Goal: Information Seeking & Learning: Learn about a topic

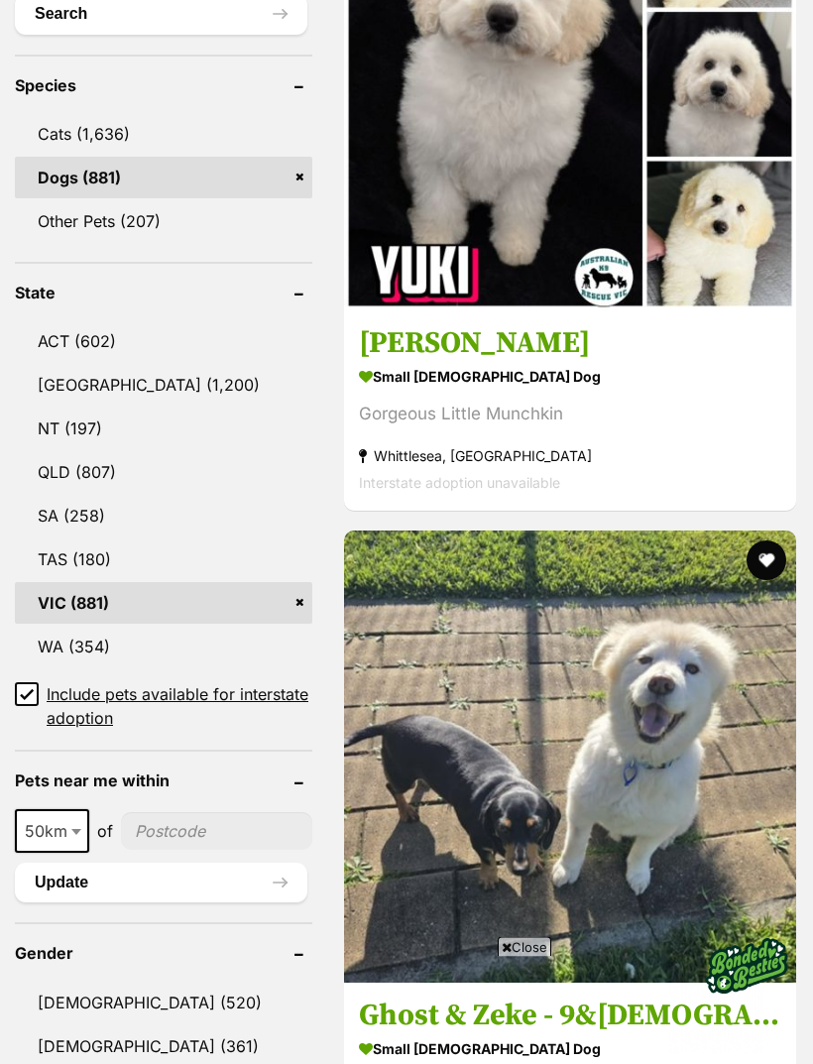
scroll to position [986, 0]
click at [83, 1063] on div "Close" at bounding box center [407, 1009] width 722 height 109
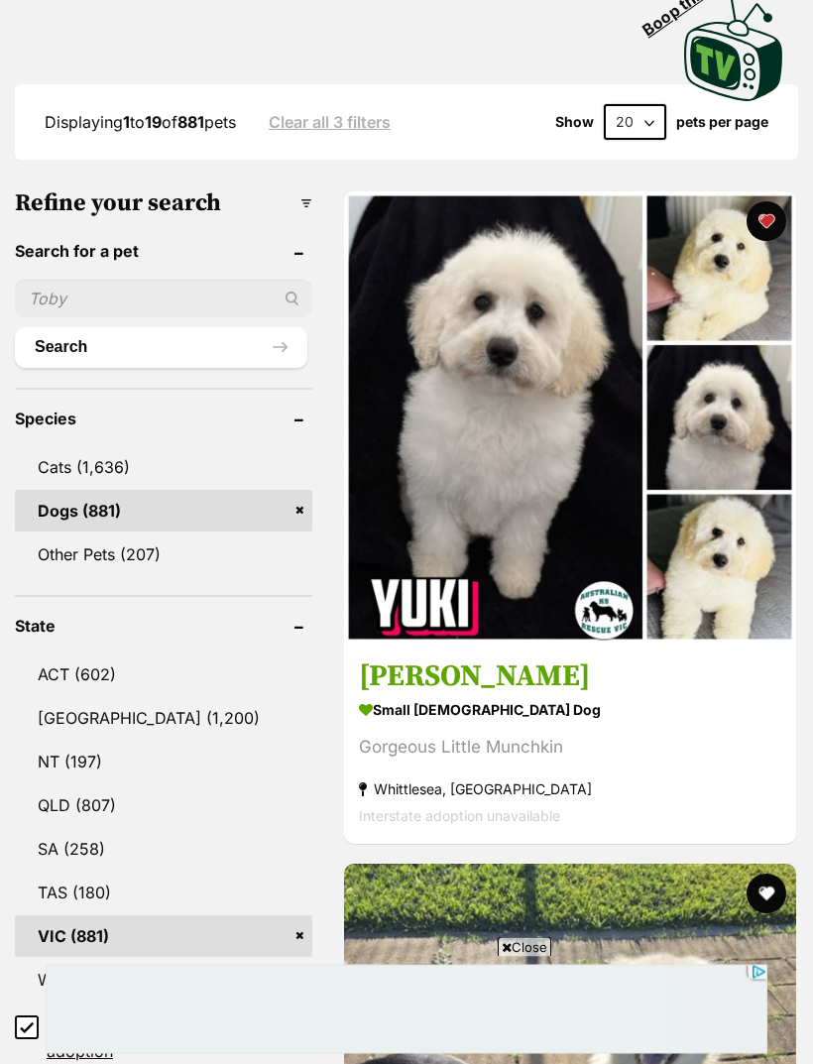
scroll to position [653, 0]
click at [447, 288] on img at bounding box center [570, 417] width 452 height 452
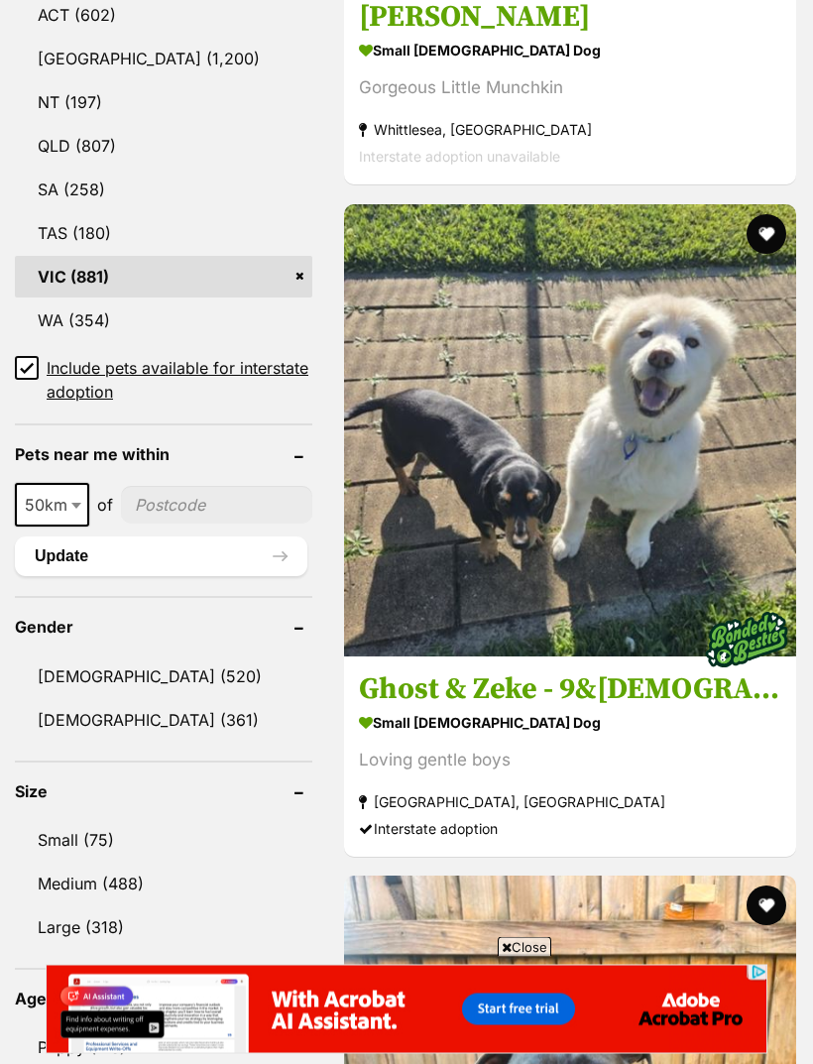
scroll to position [1346, 0]
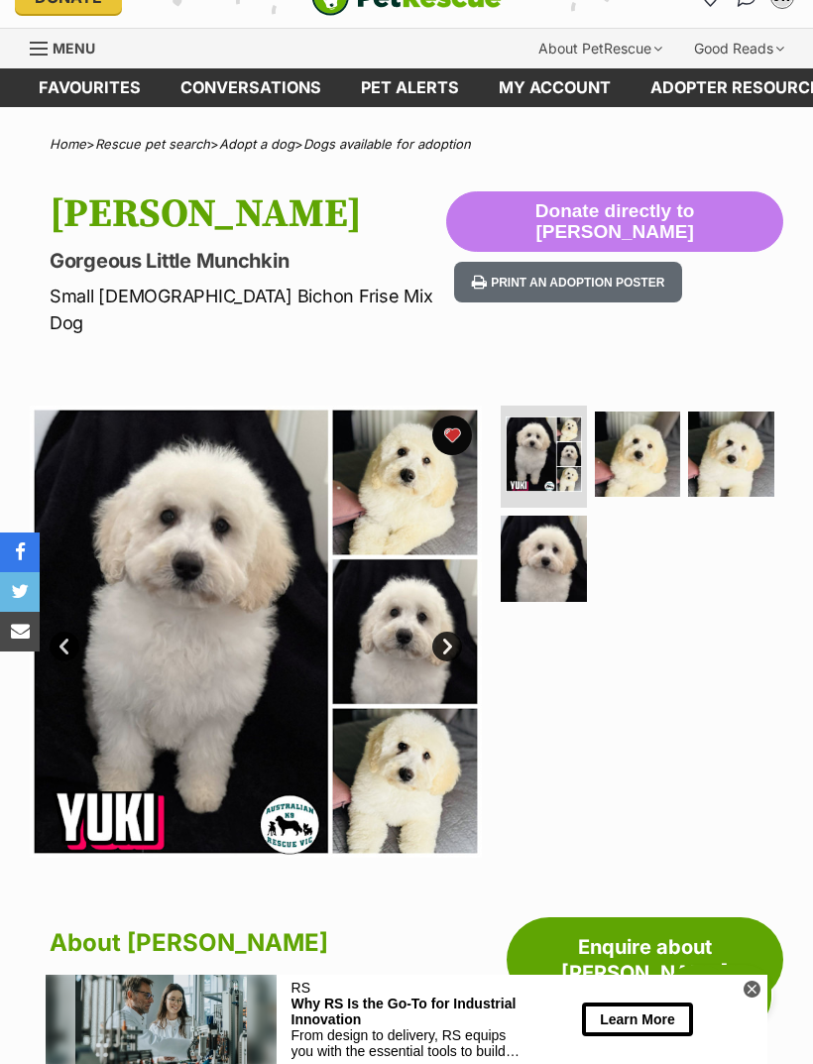
click at [695, 696] on div at bounding box center [640, 632] width 287 height 452
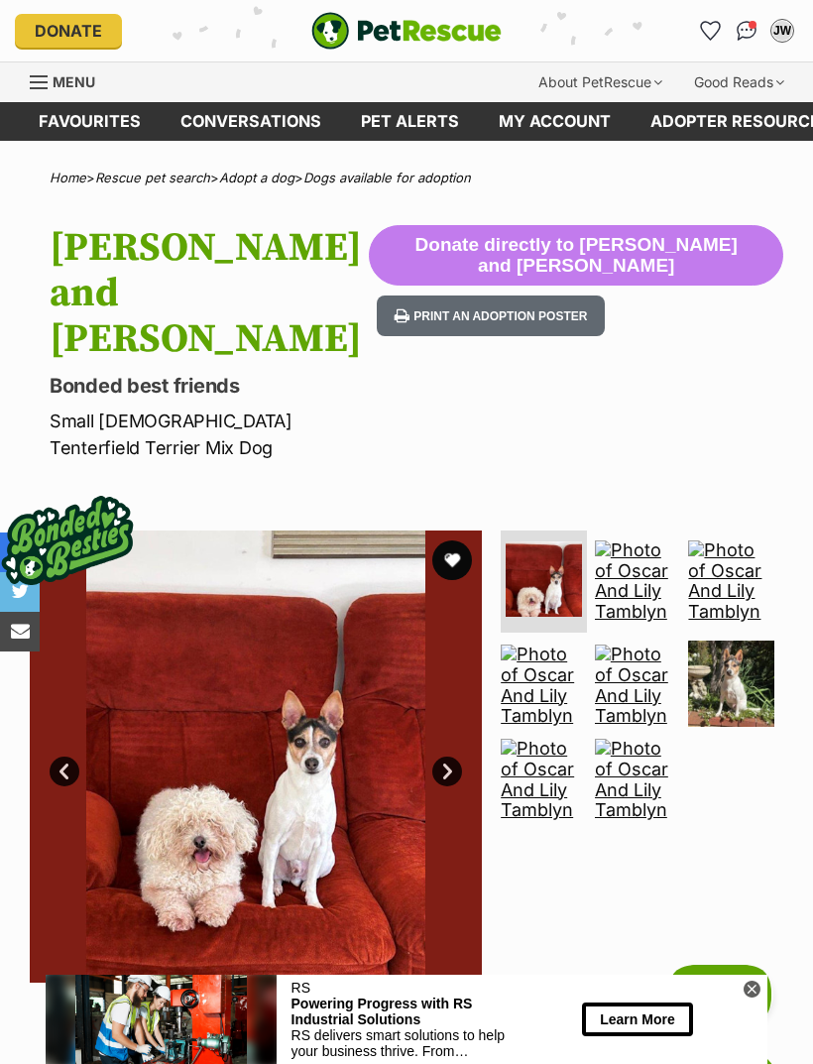
click at [649, 541] on img at bounding box center [638, 582] width 86 height 82
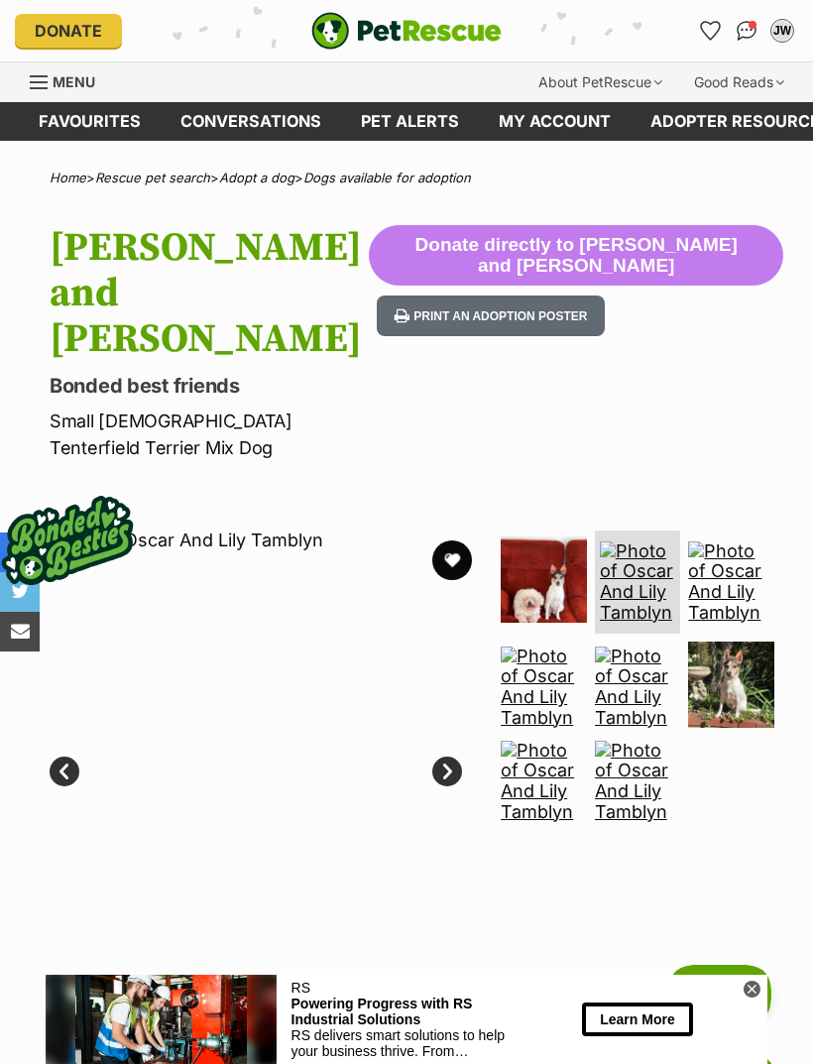
click at [569, 647] on img at bounding box center [544, 688] width 86 height 82
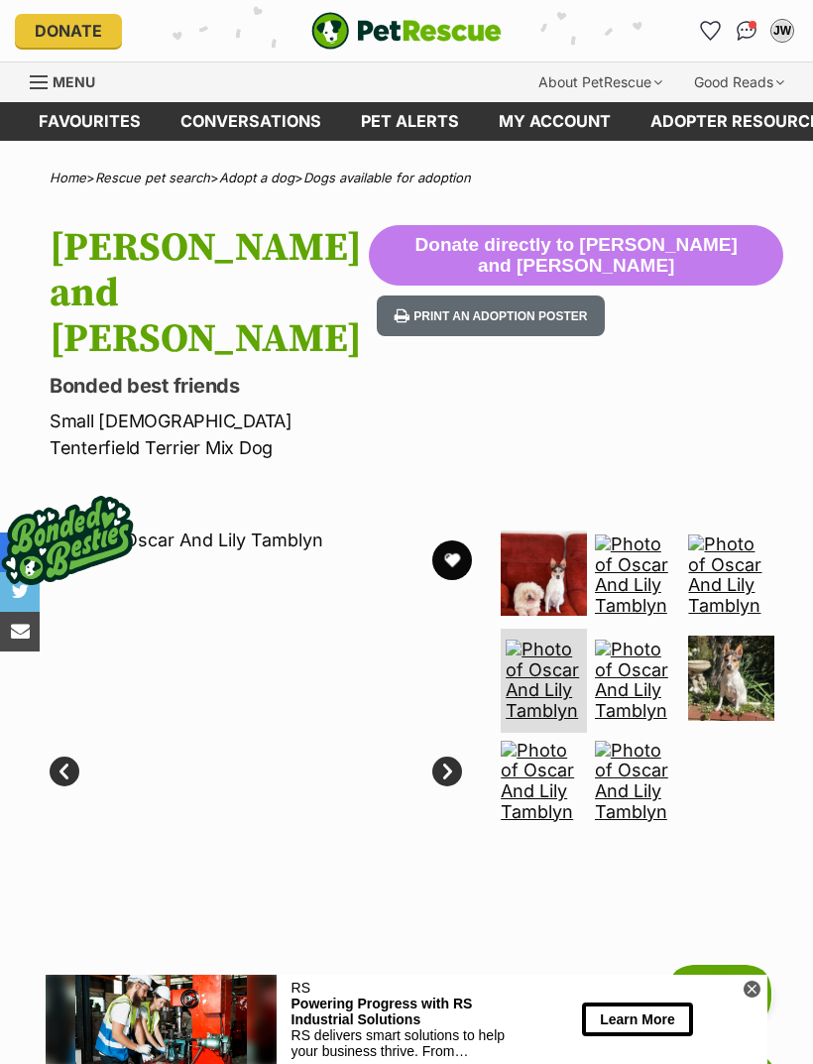
click at [653, 640] on img at bounding box center [638, 681] width 86 height 82
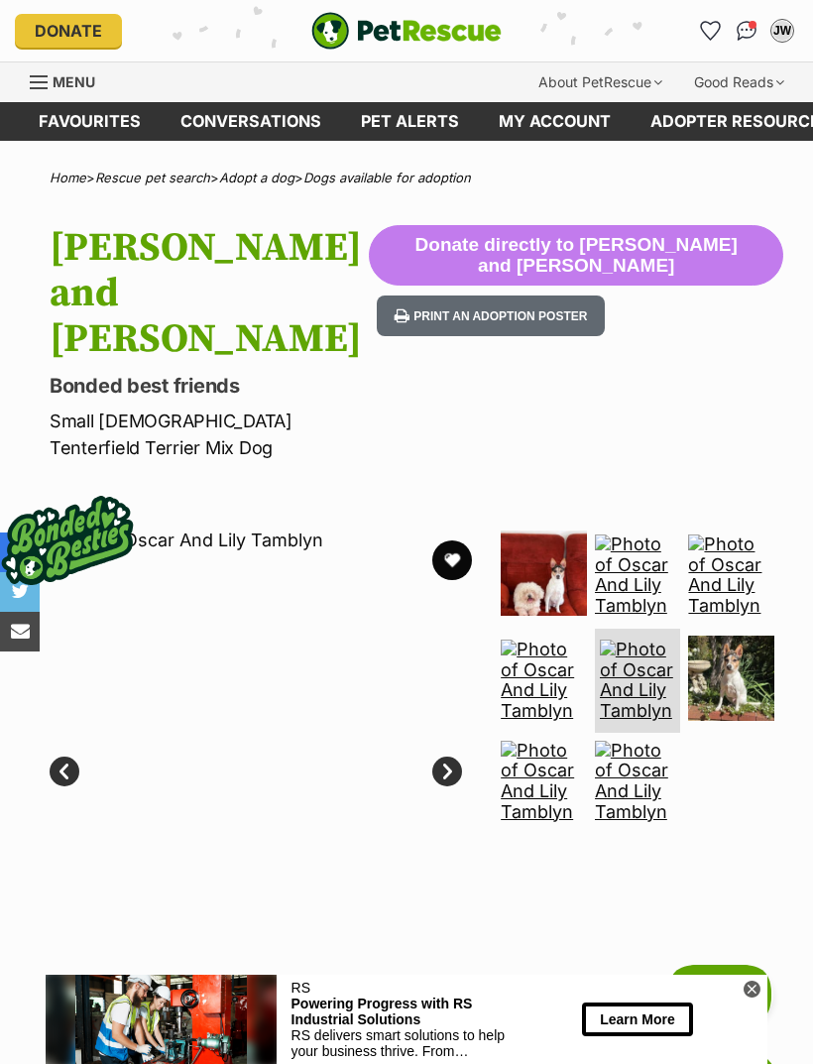
click at [649, 741] on img at bounding box center [638, 782] width 86 height 82
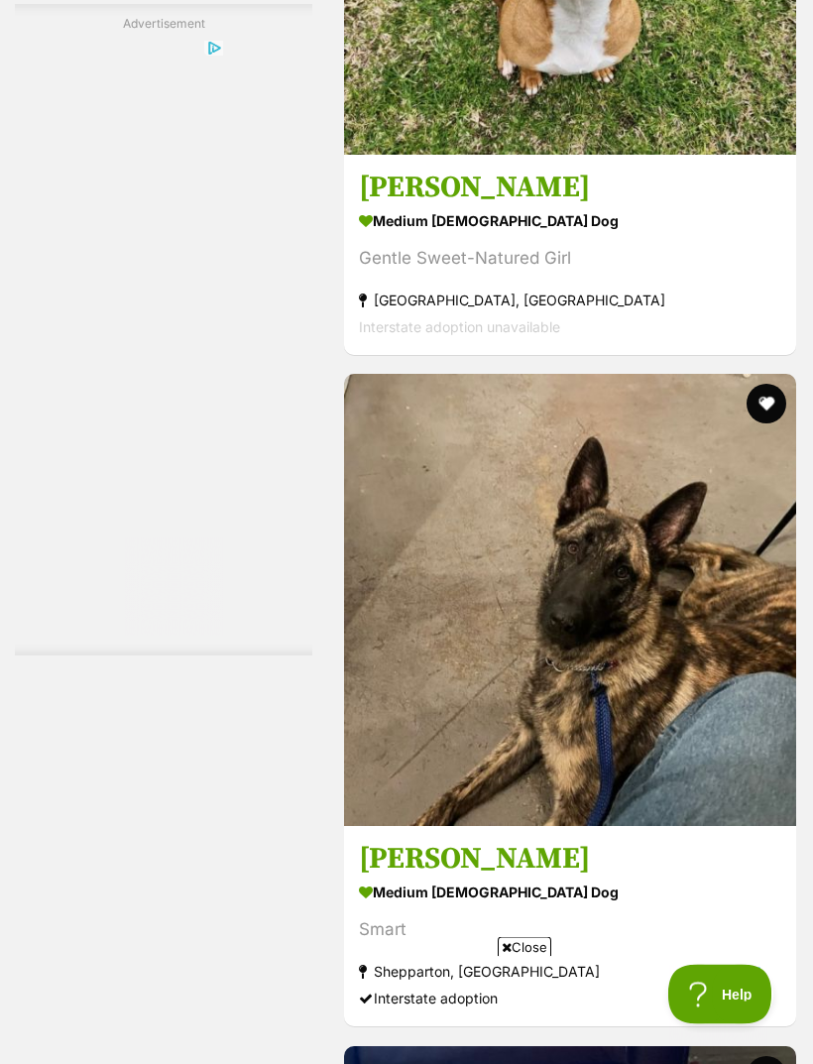
scroll to position [6195, 0]
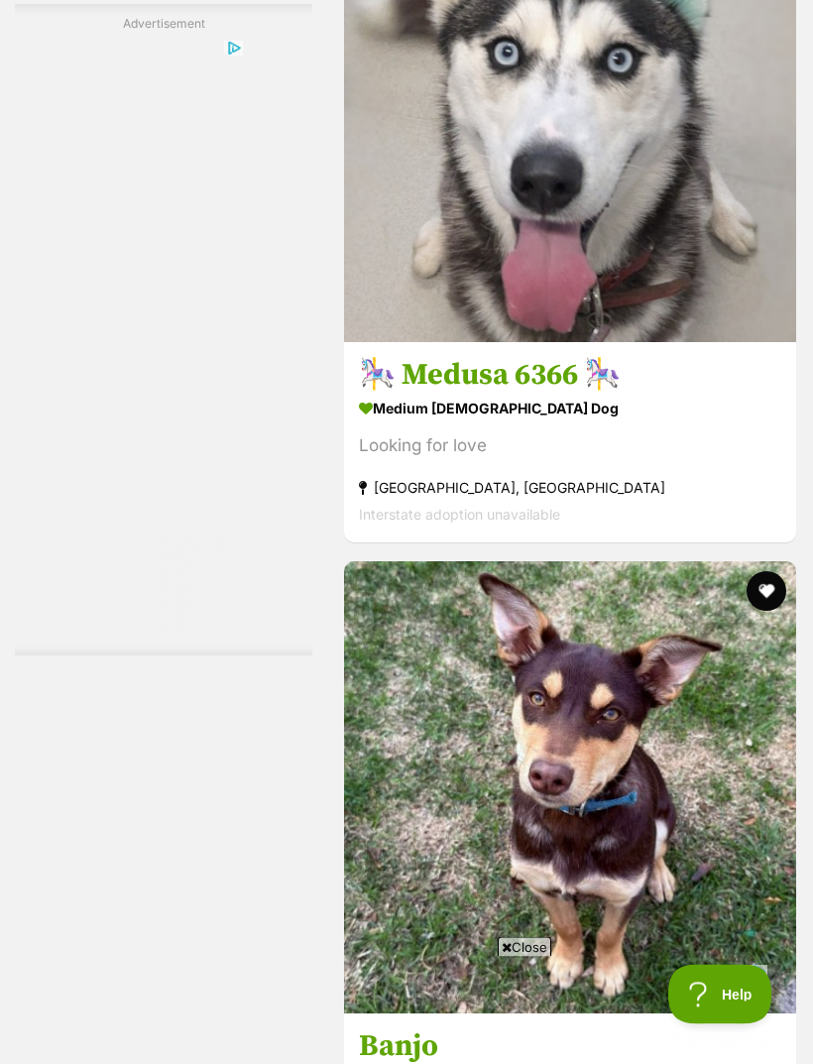
scroll to position [6007, 0]
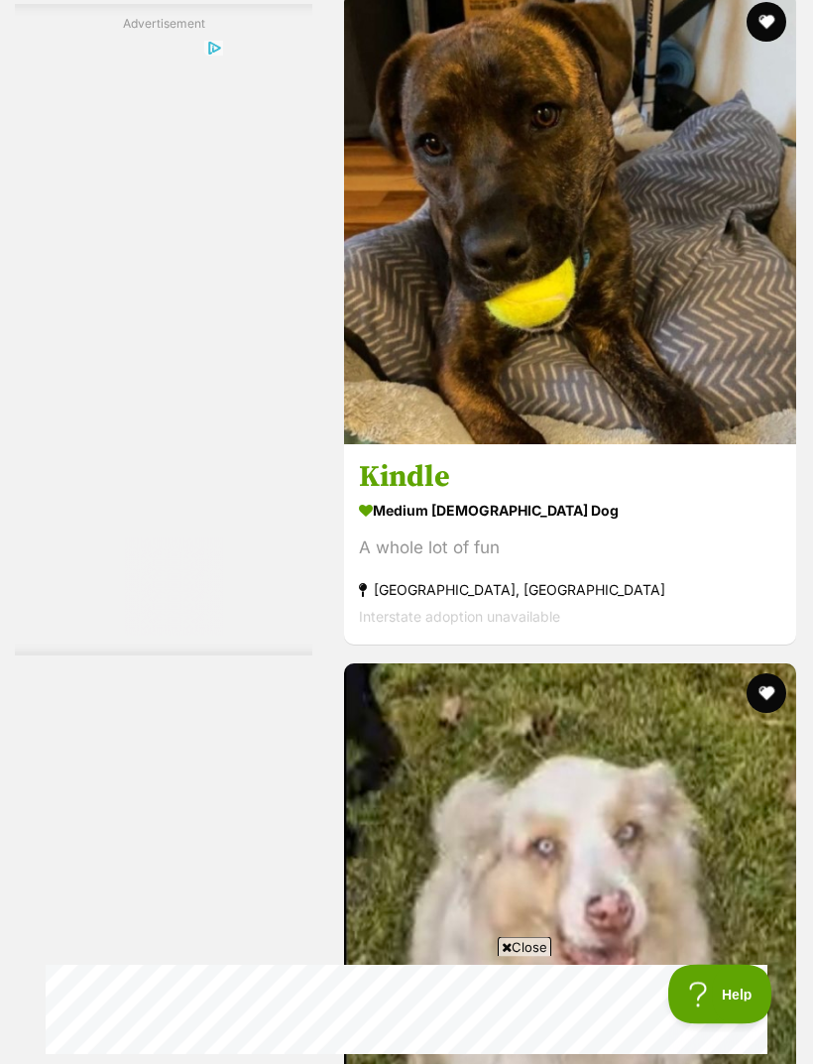
scroll to position [6152, 0]
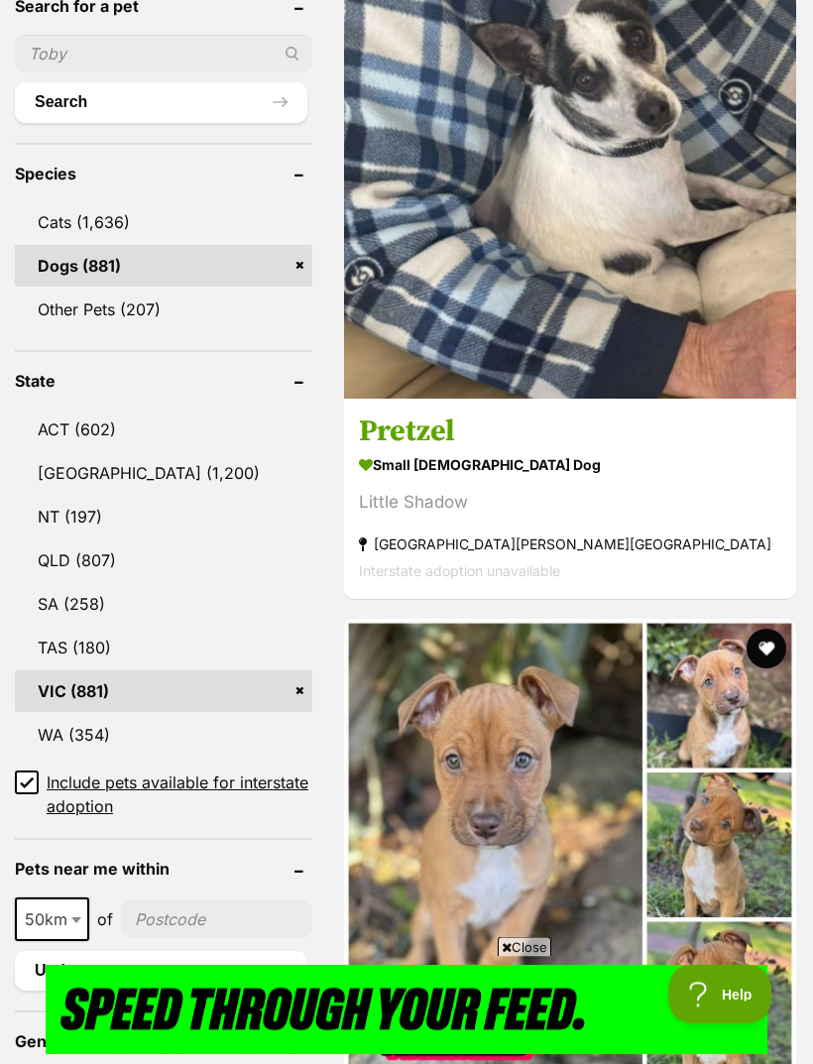
scroll to position [934, 0]
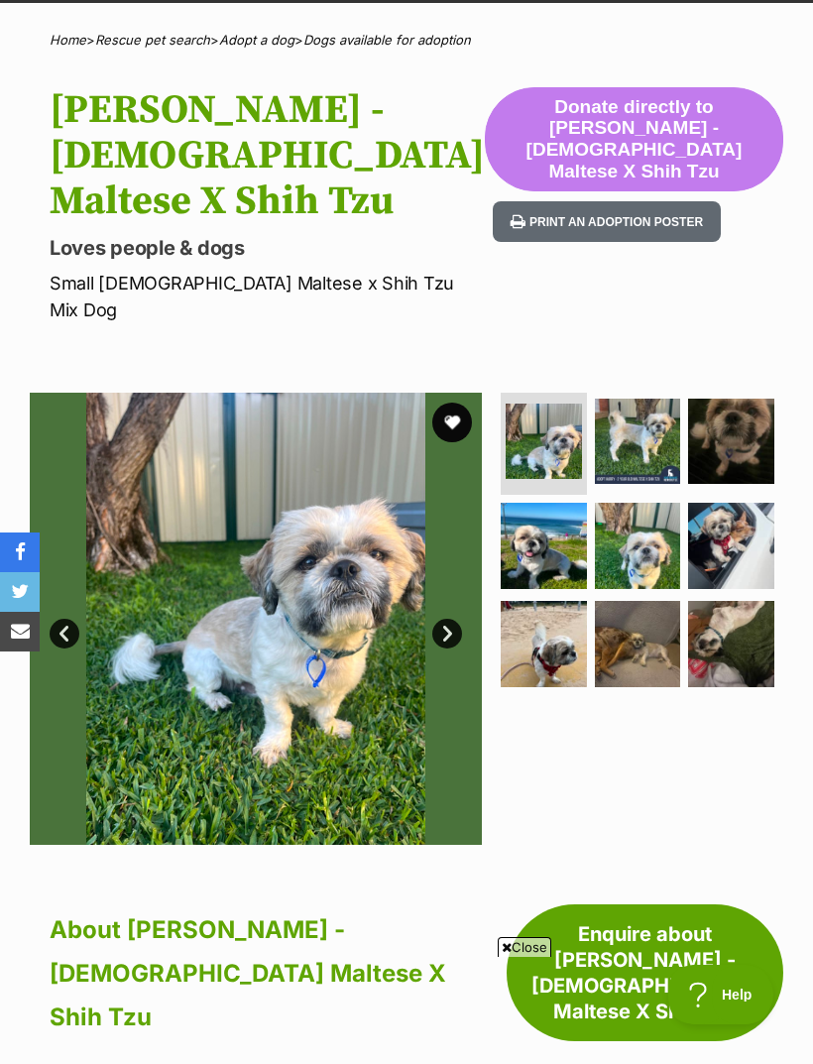
scroll to position [144, 0]
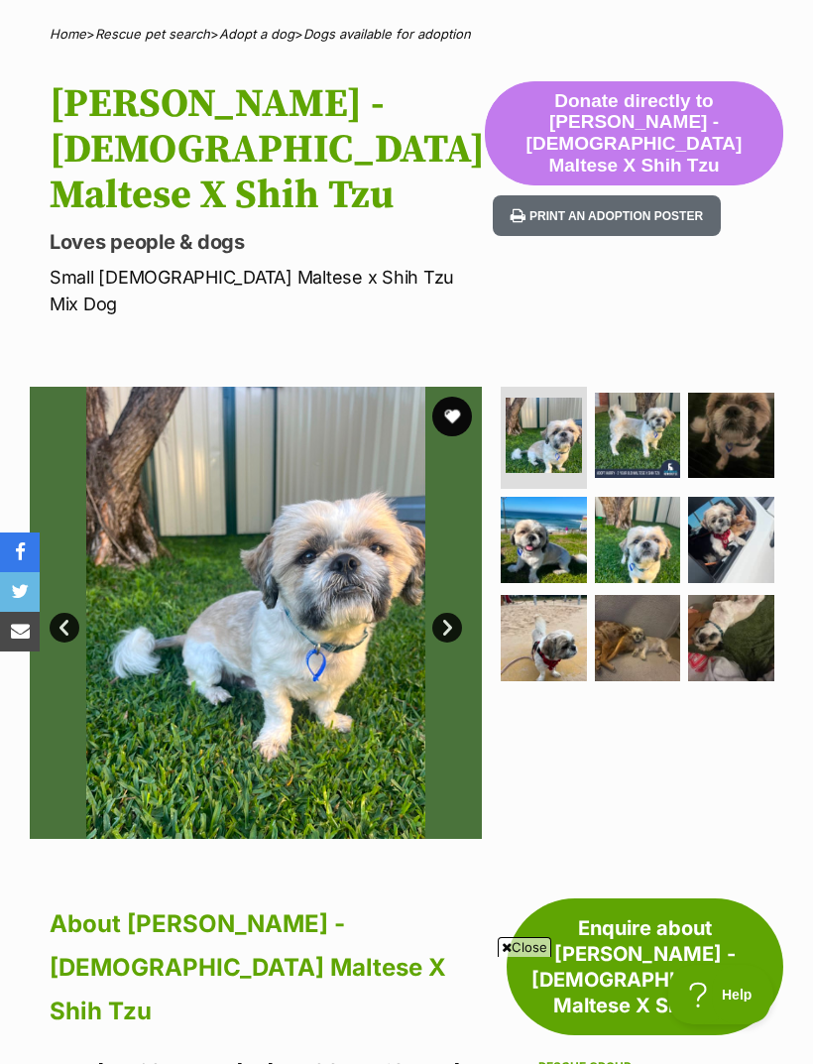
click at [656, 406] on img at bounding box center [638, 436] width 86 height 86
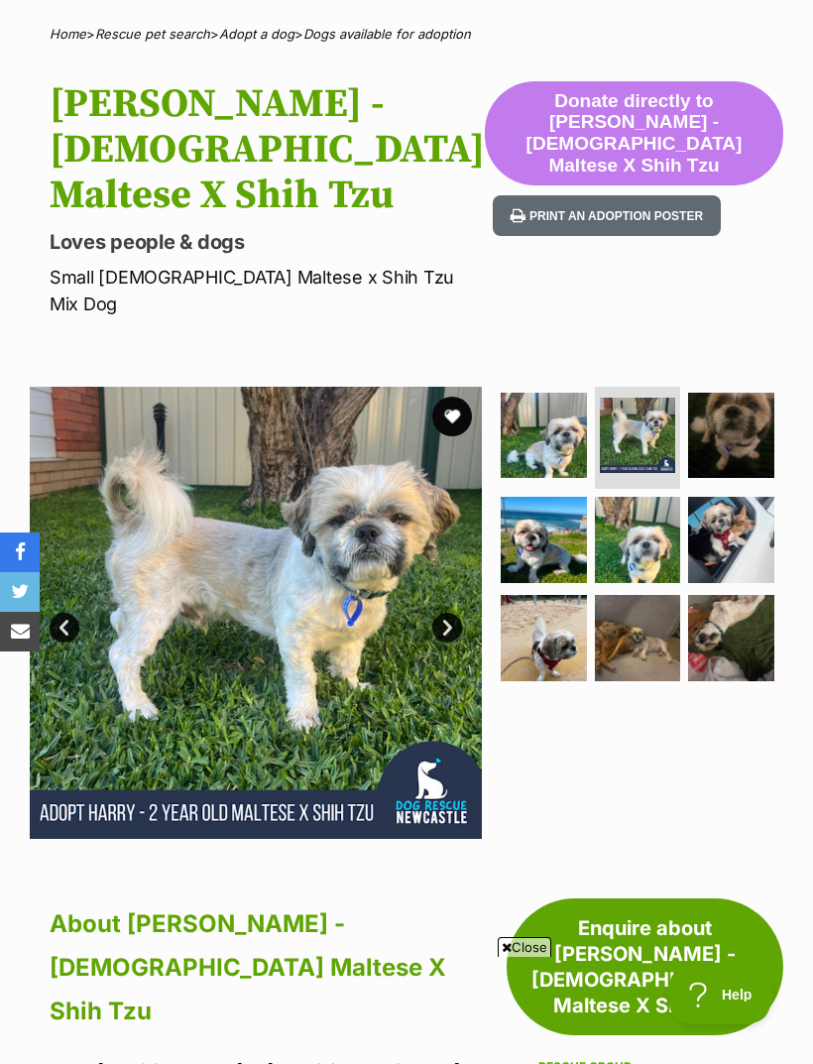
click at [749, 419] on img at bounding box center [731, 436] width 86 height 86
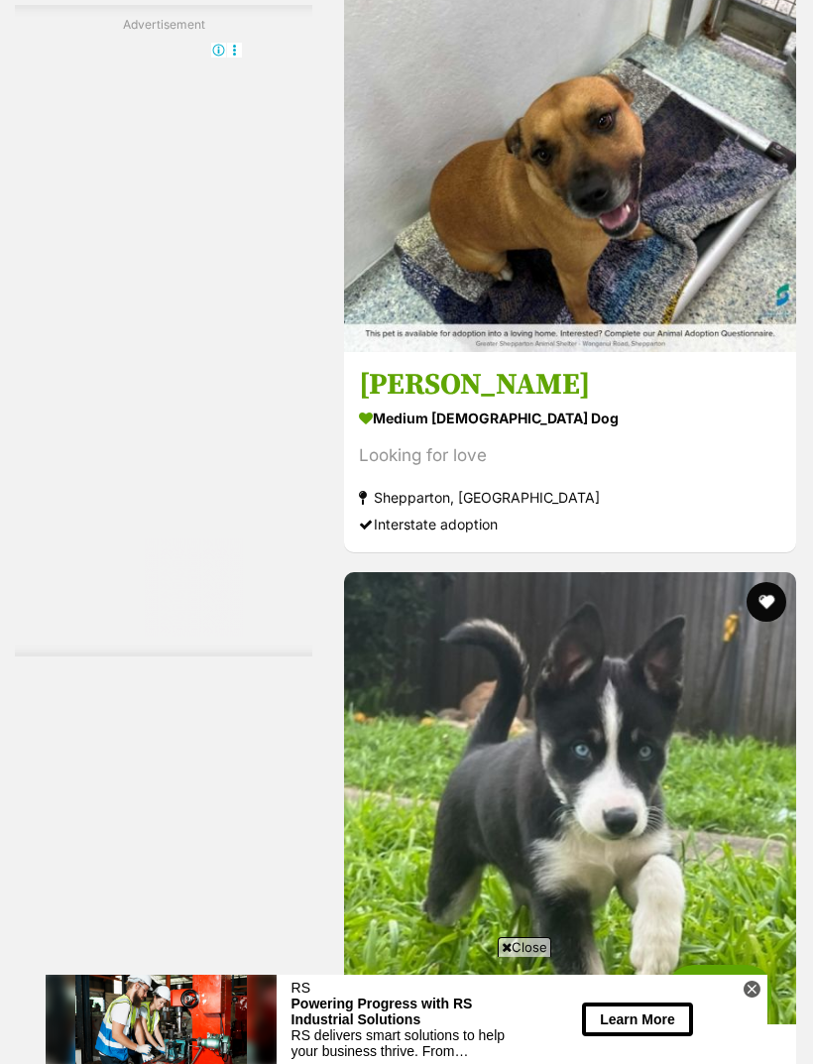
scroll to position [5855, 0]
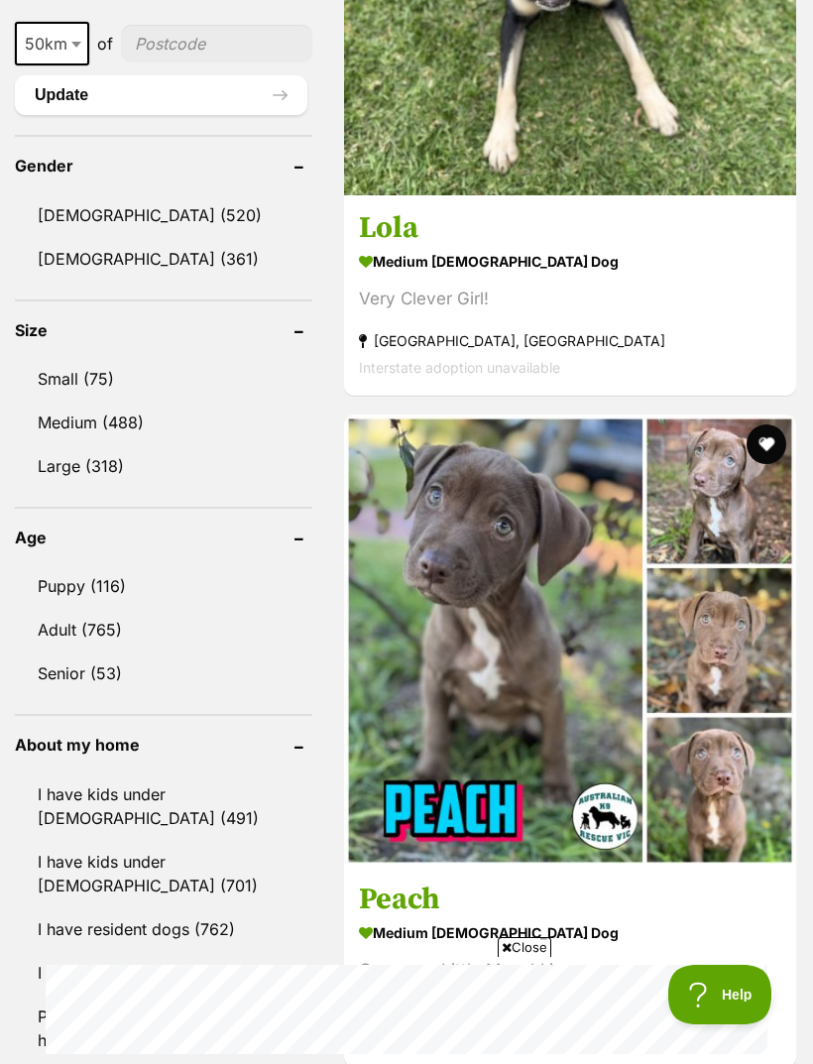
scroll to position [1217, 0]
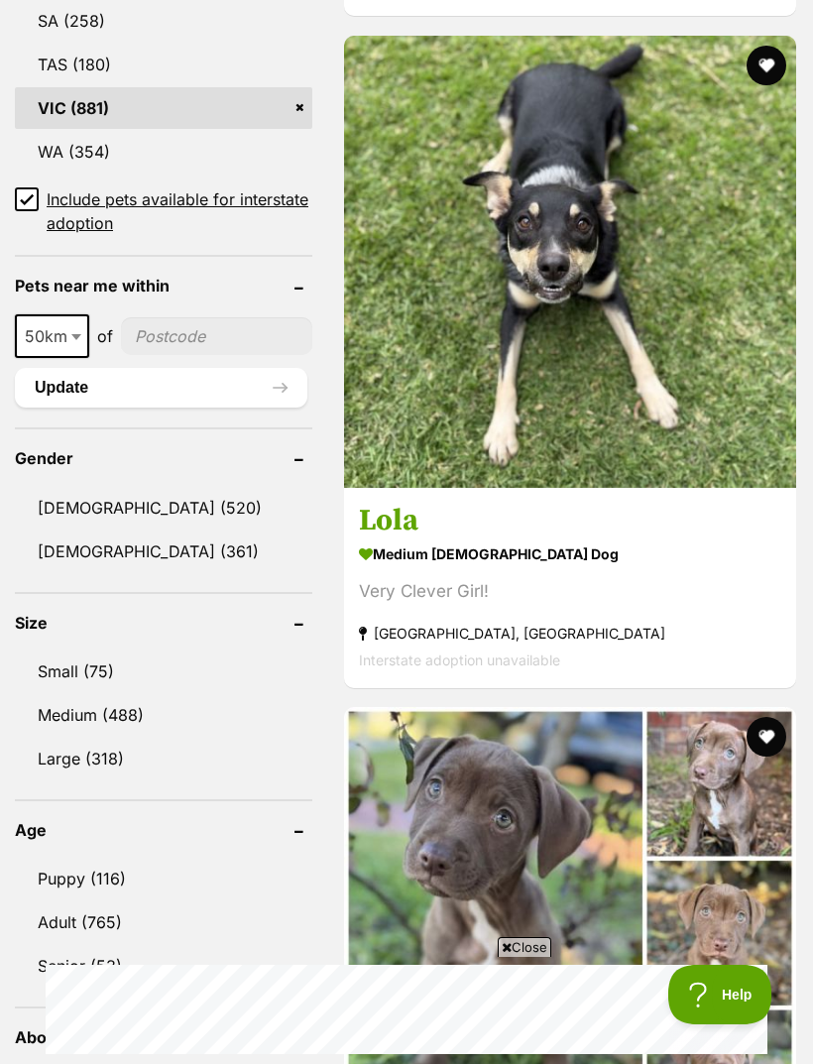
click at [79, 651] on link "Small (75)" at bounding box center [164, 672] width 298 height 42
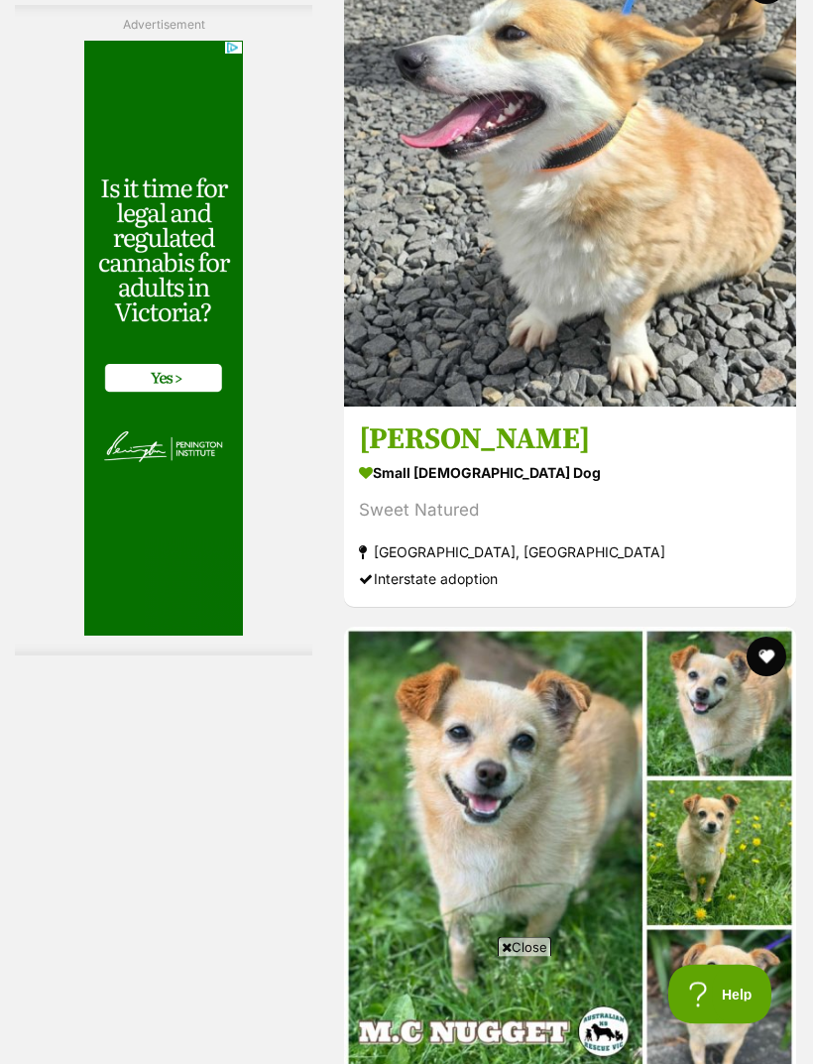
scroll to position [5942, 0]
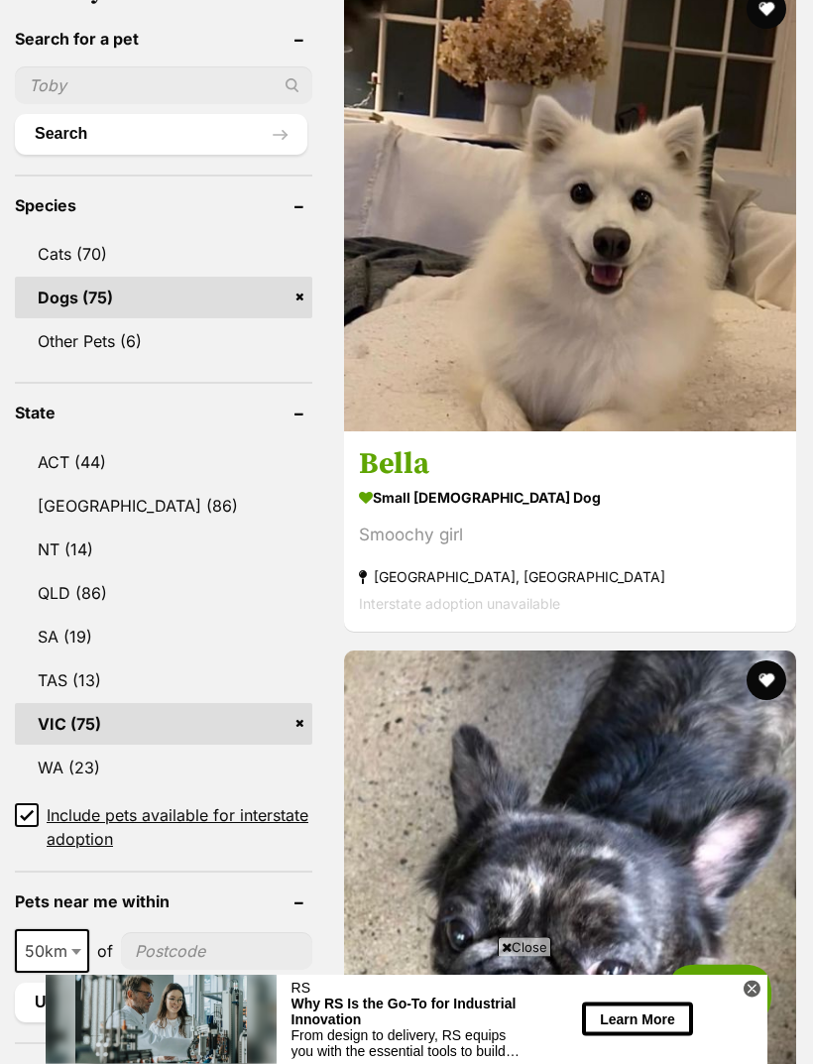
scroll to position [871, 0]
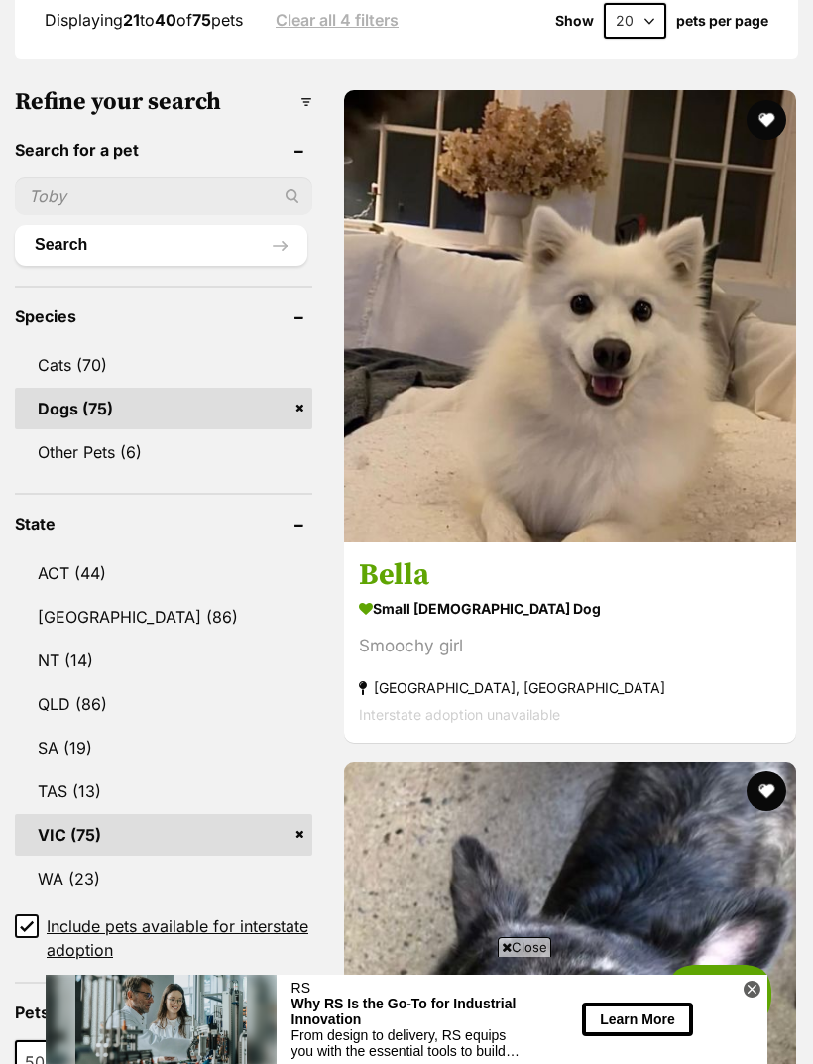
click at [446, 279] on img at bounding box center [570, 316] width 452 height 452
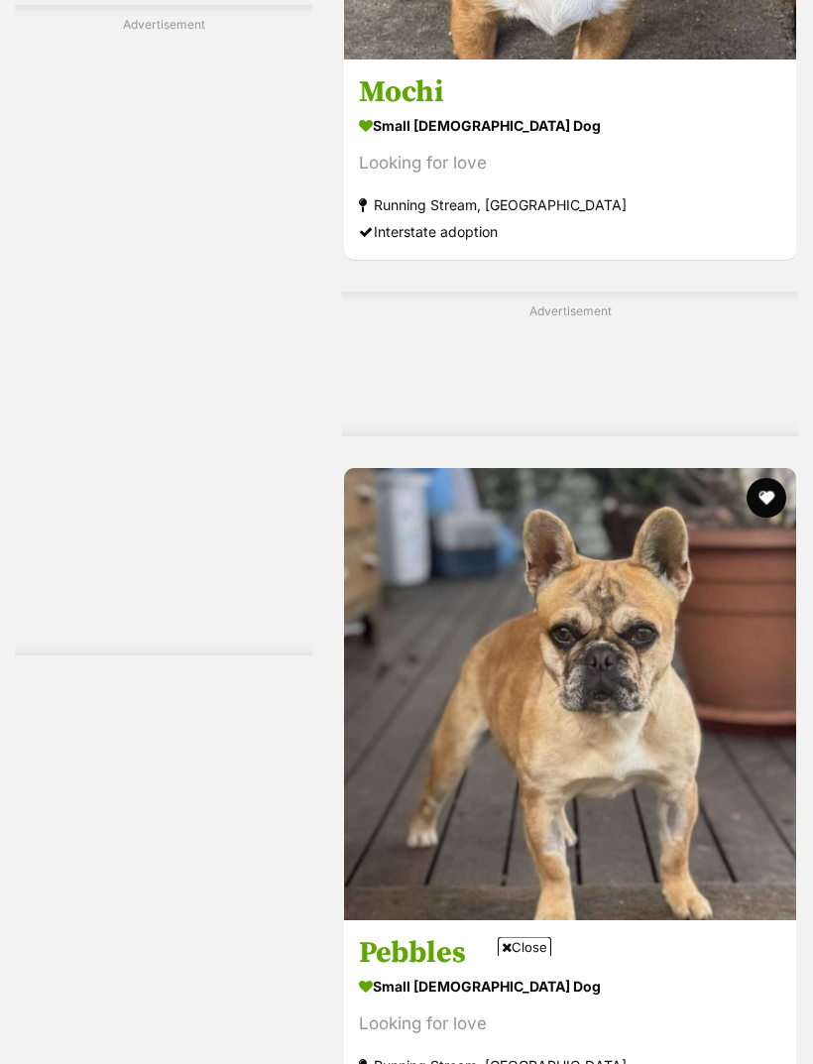
scroll to position [4597, 0]
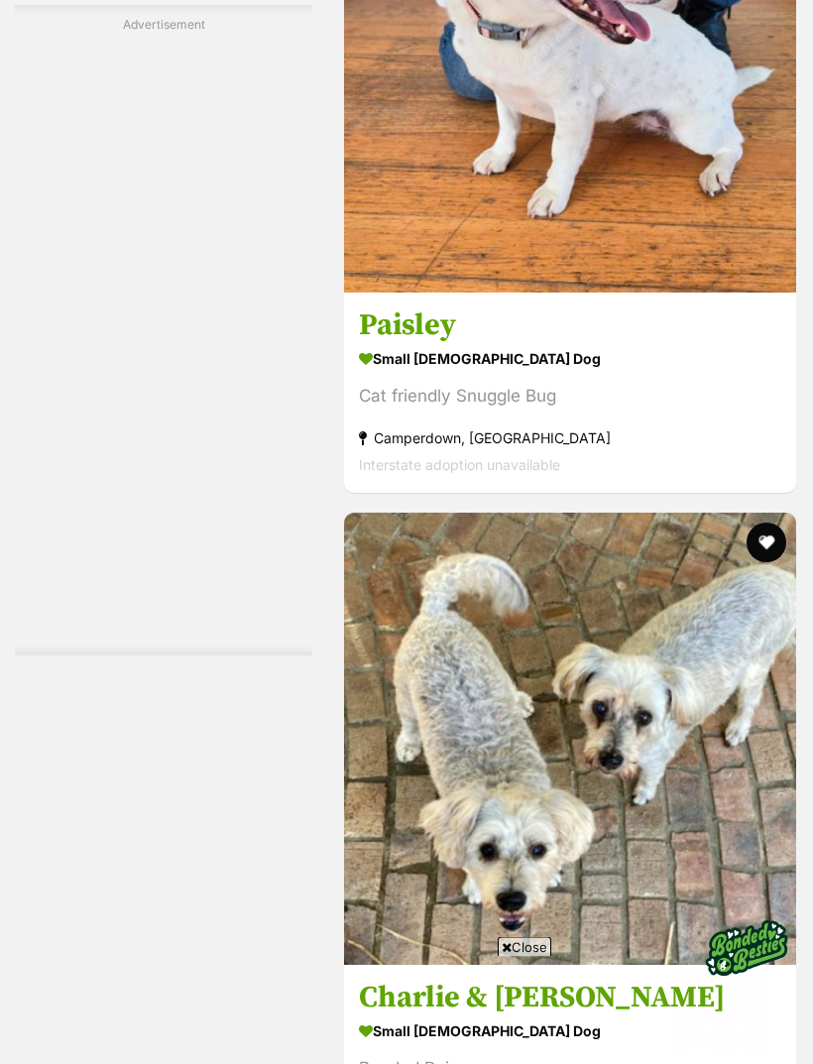
scroll to position [5893, 0]
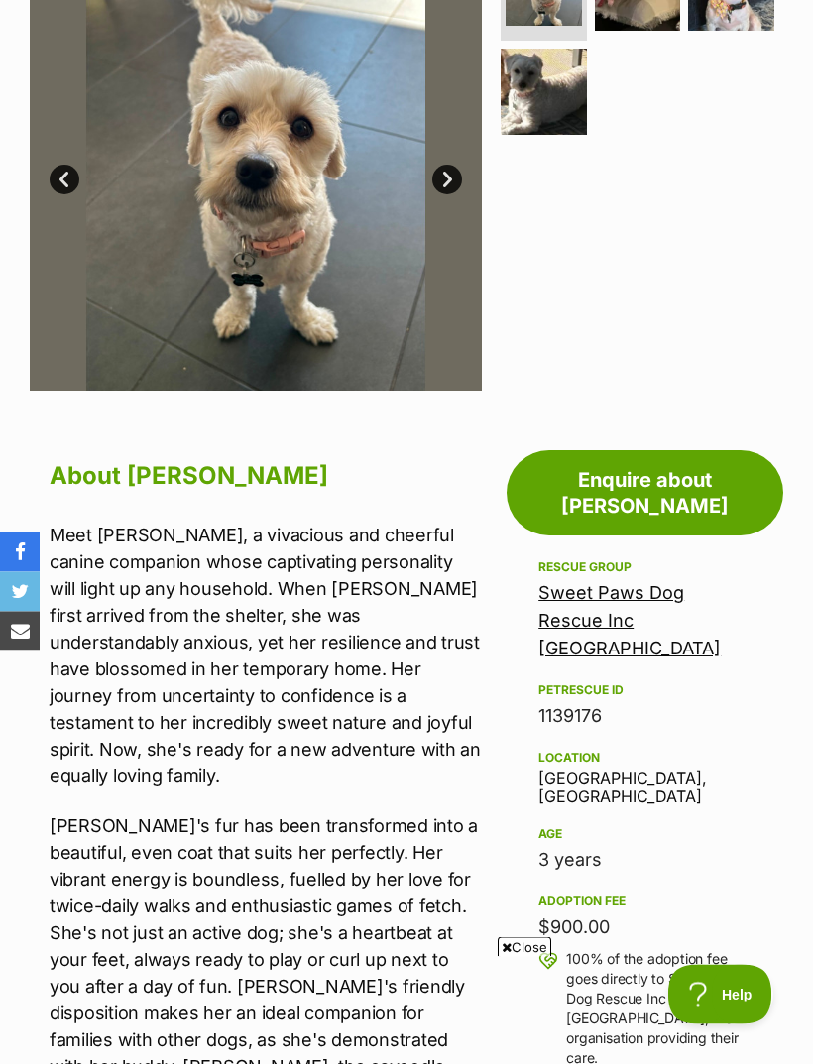
scroll to position [430, 0]
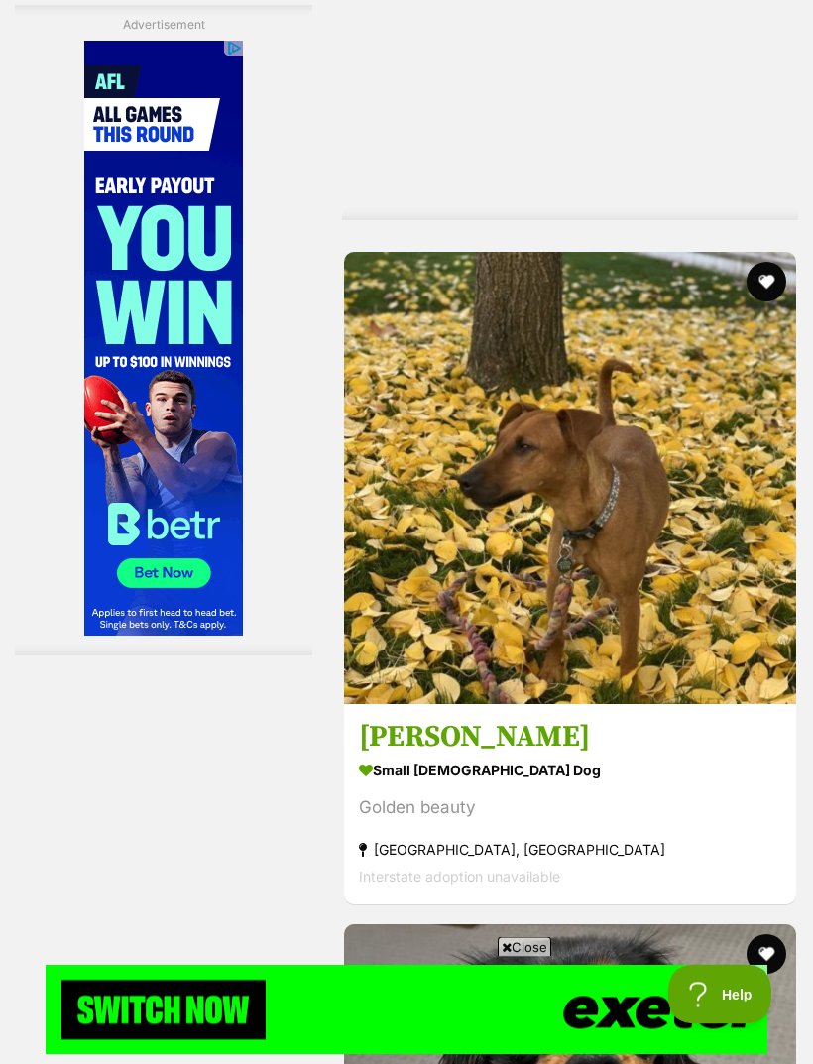
scroll to position [5219, 0]
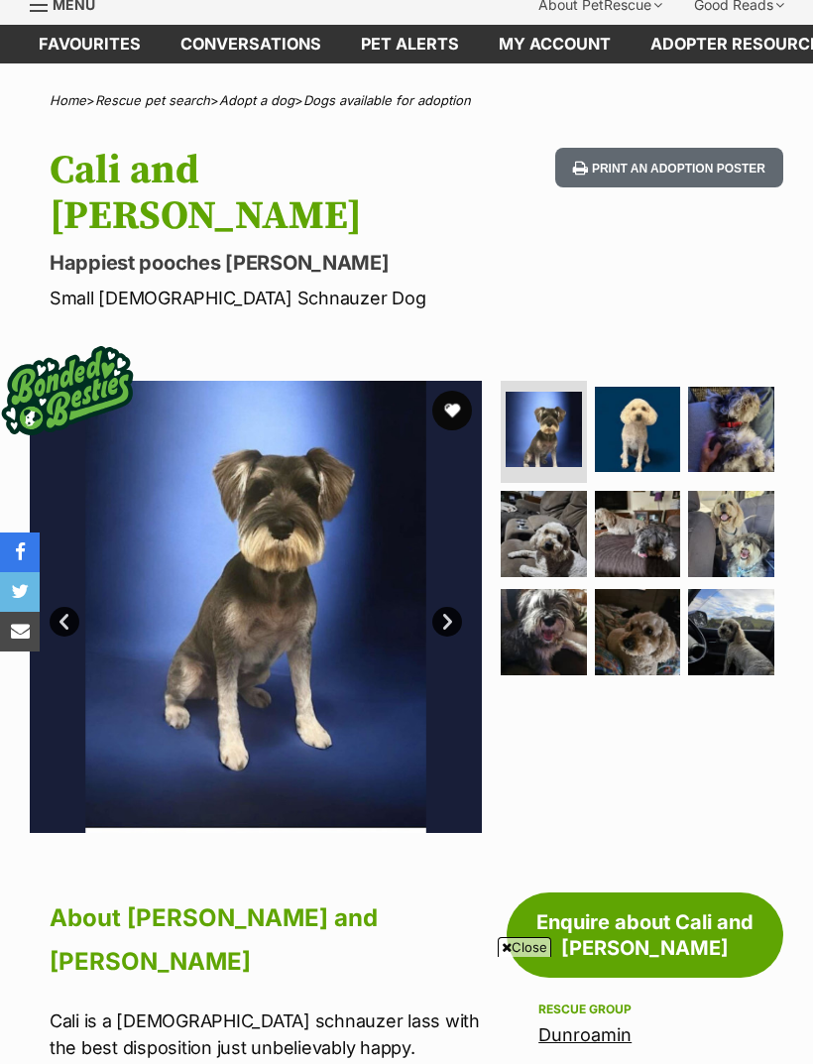
click at [642, 392] on img at bounding box center [638, 430] width 86 height 86
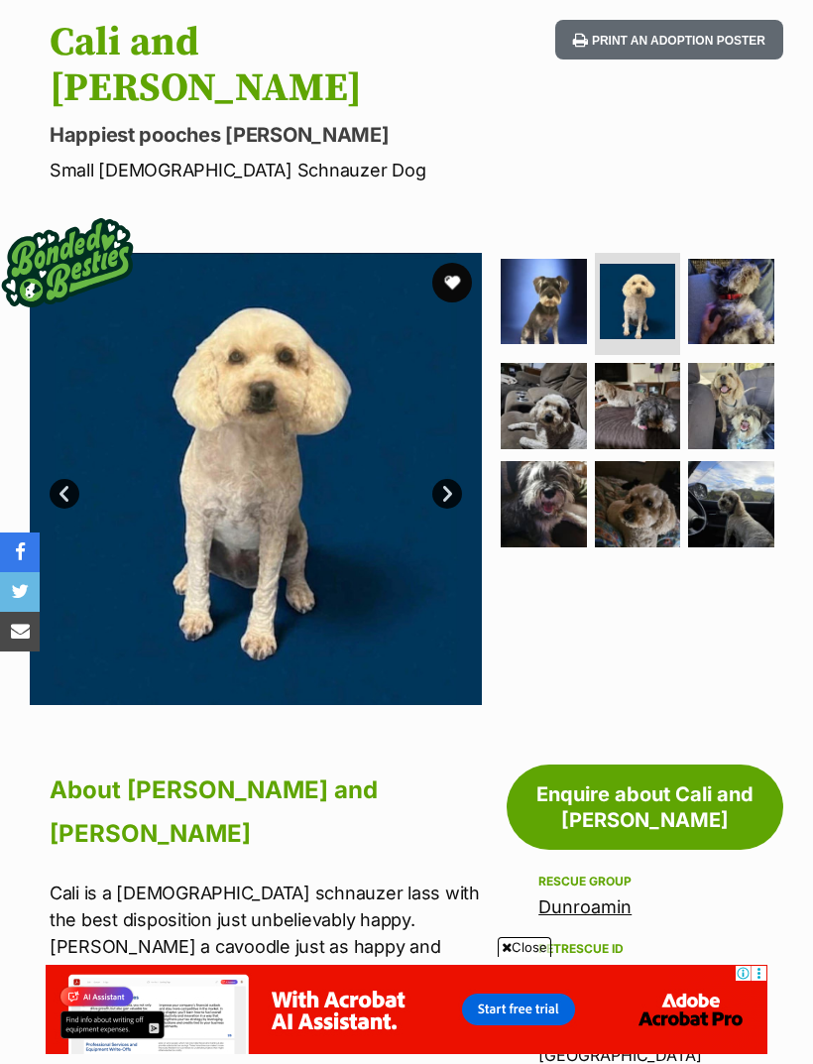
click at [644, 461] on img at bounding box center [638, 504] width 86 height 86
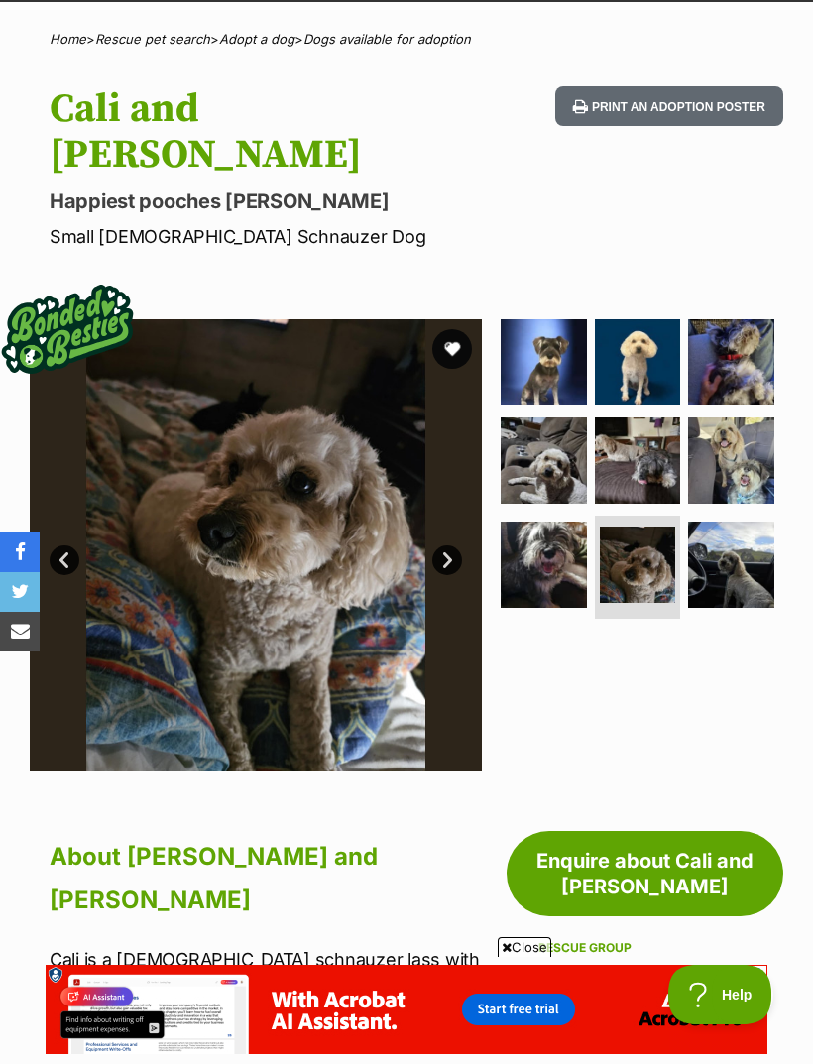
scroll to position [130, 0]
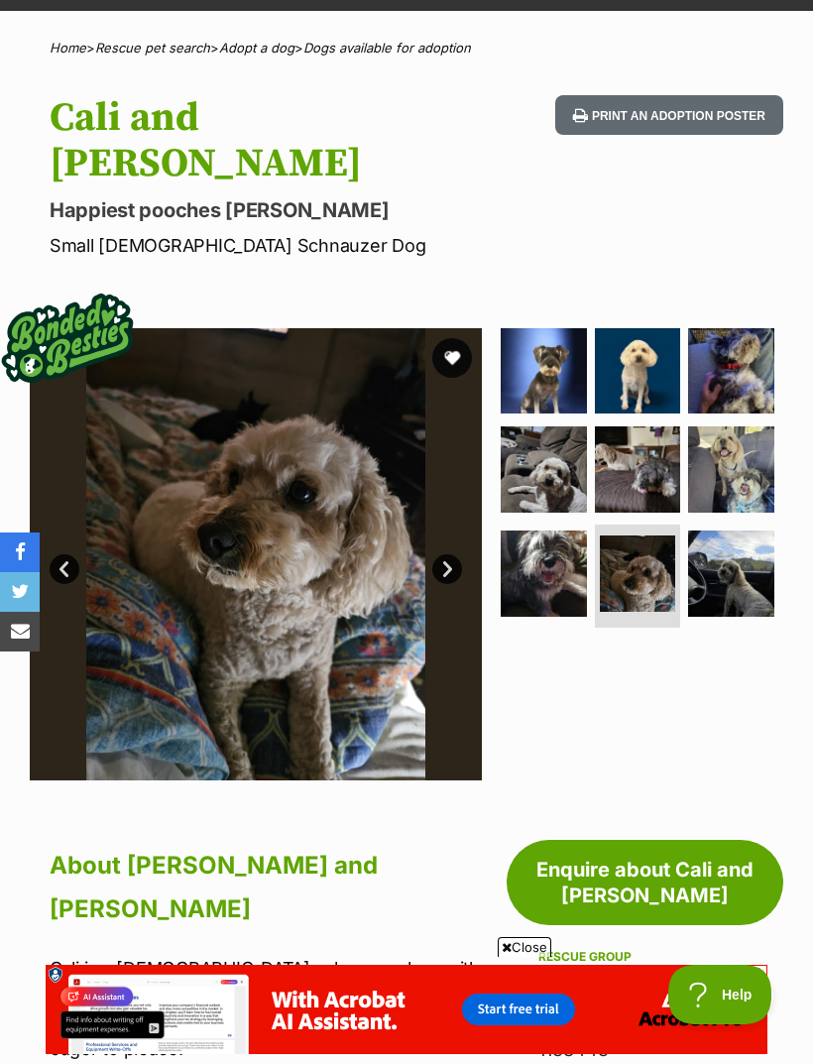
click at [557, 531] on img at bounding box center [544, 574] width 86 height 86
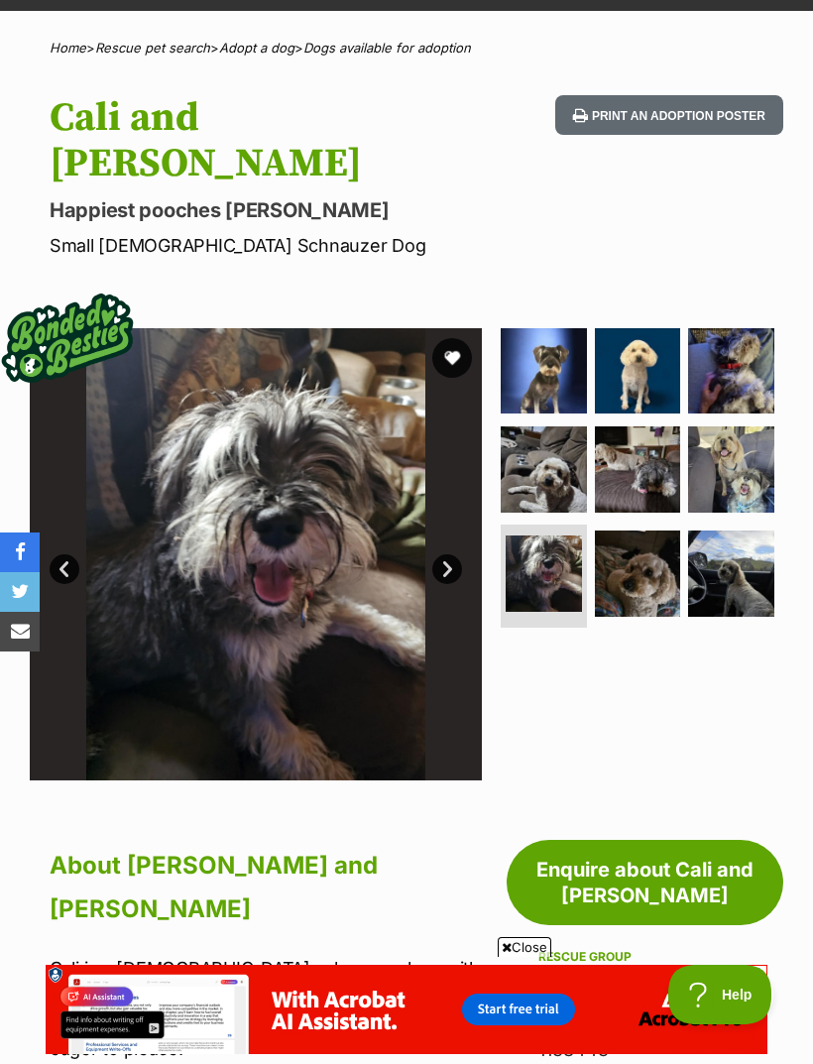
click at [654, 531] on img at bounding box center [638, 574] width 86 height 86
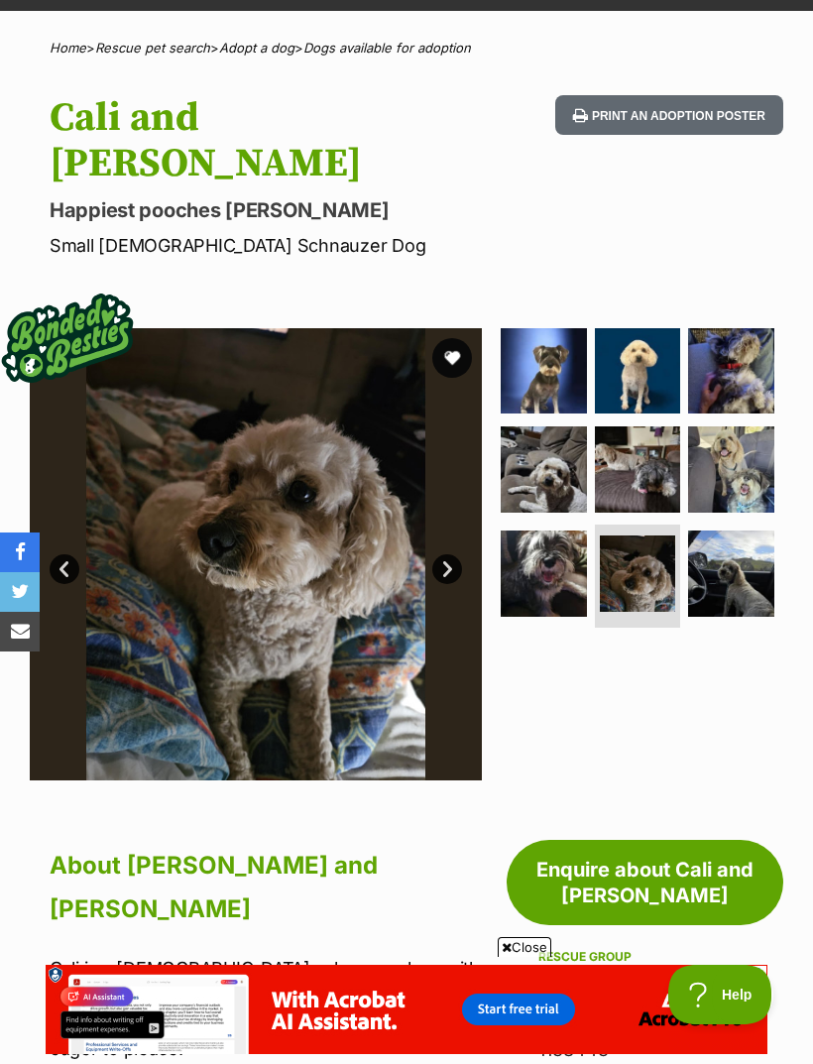
click at [737, 531] on img at bounding box center [731, 574] width 86 height 86
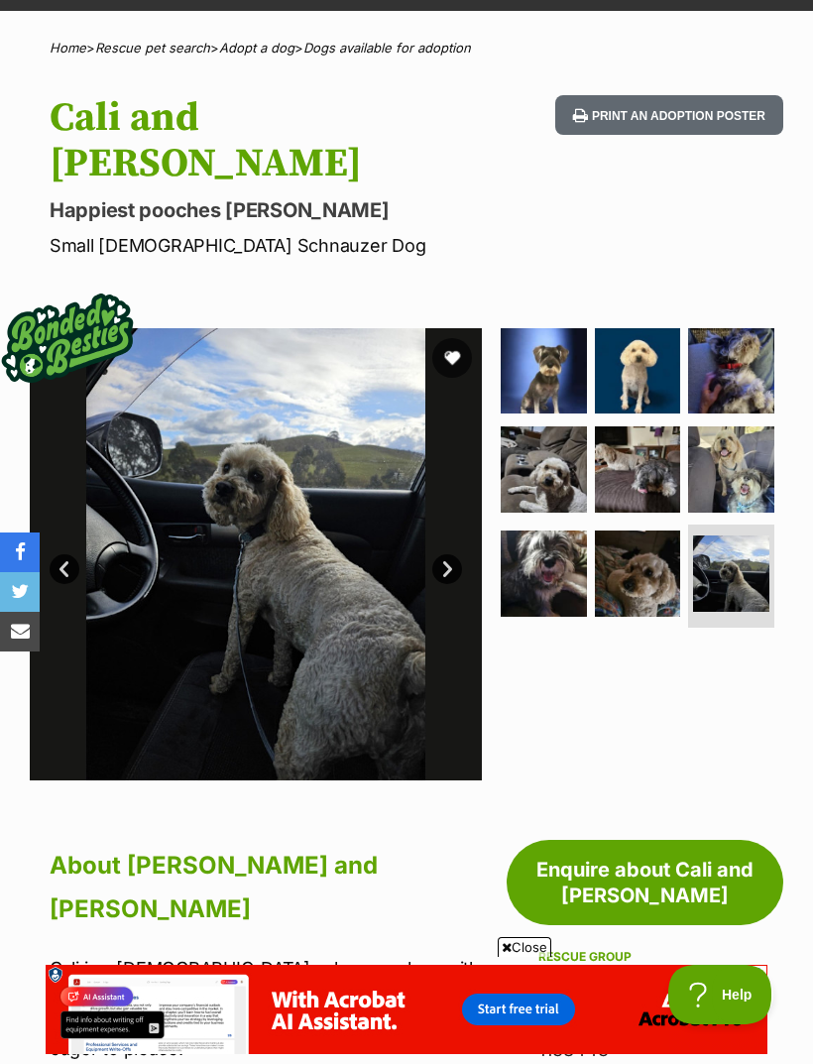
click at [747, 427] on img at bounding box center [731, 470] width 86 height 86
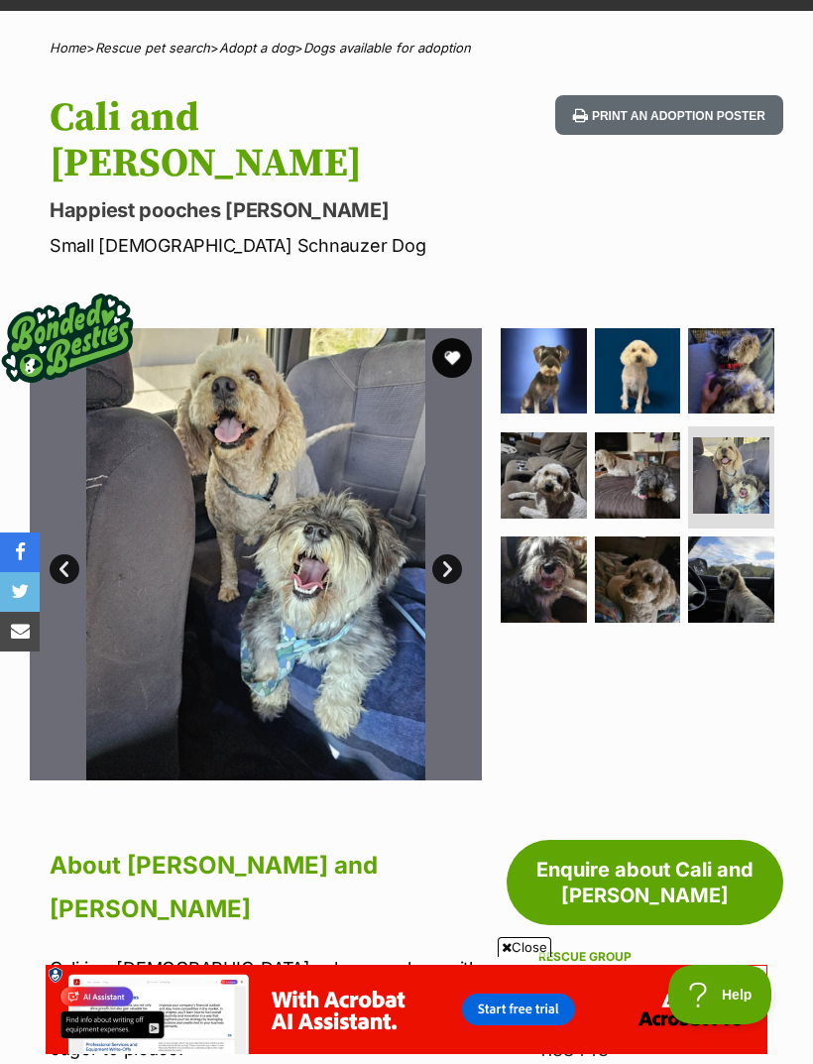
click at [652, 432] on img at bounding box center [638, 475] width 86 height 86
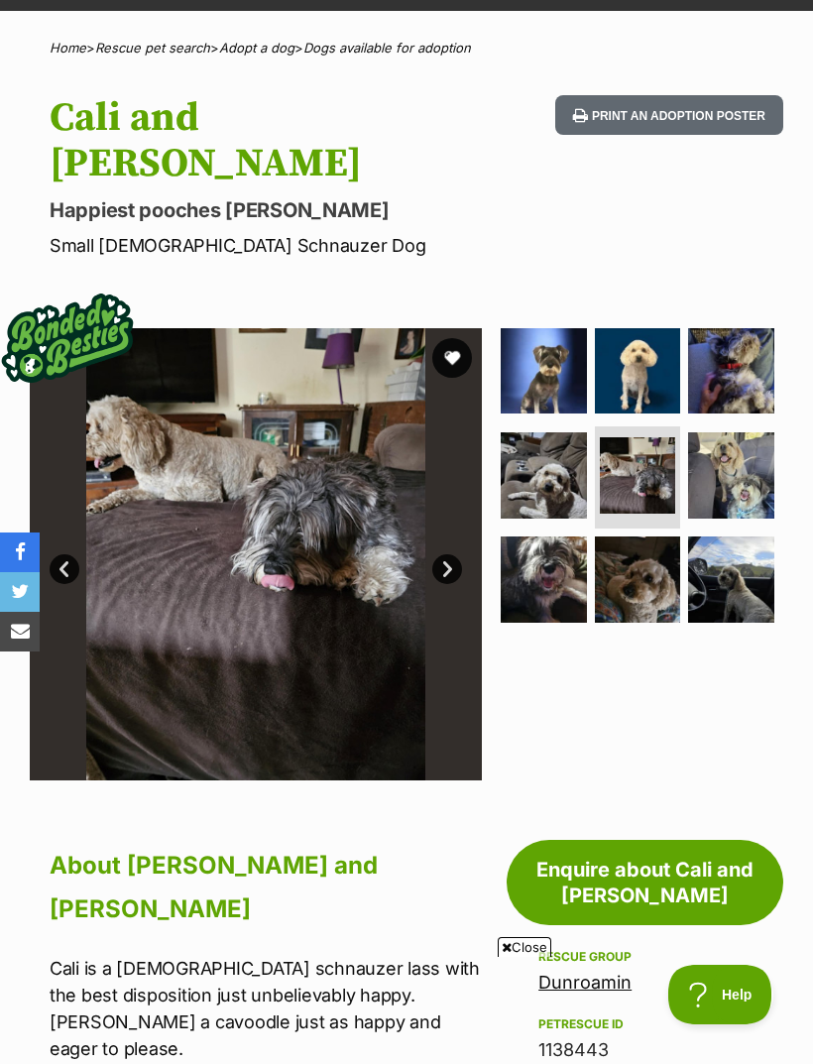
click at [571, 437] on img at bounding box center [544, 475] width 86 height 86
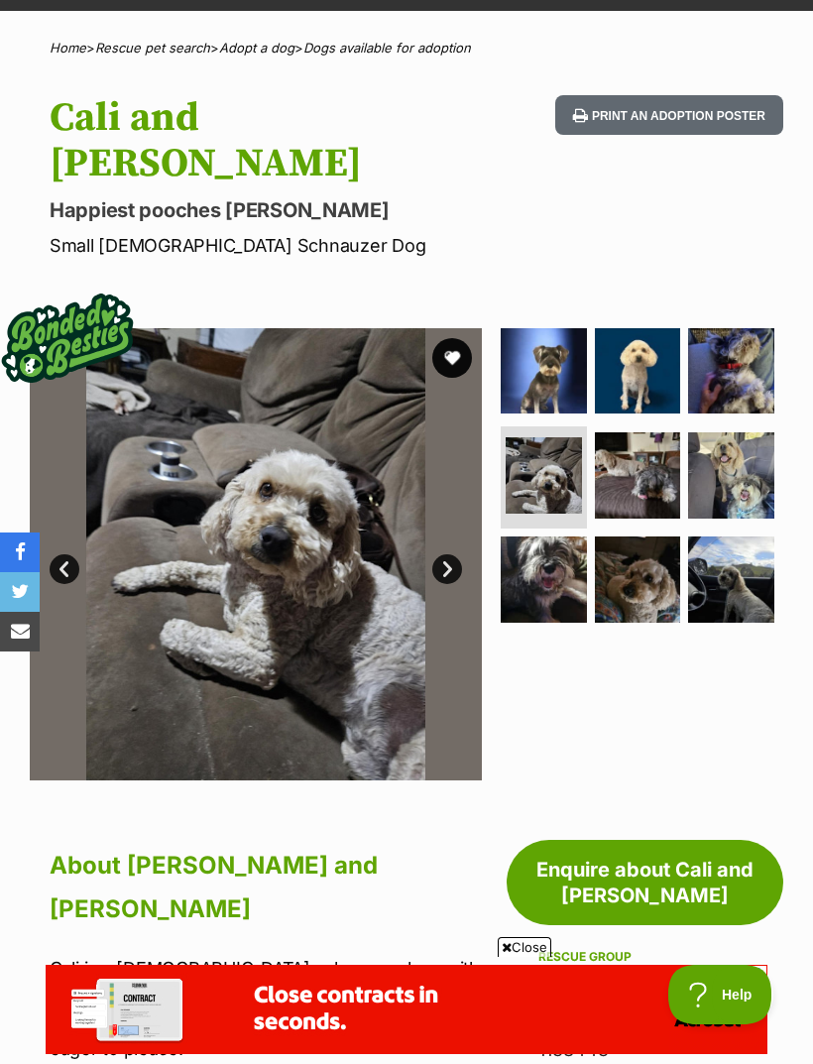
click at [745, 328] on img at bounding box center [731, 371] width 86 height 86
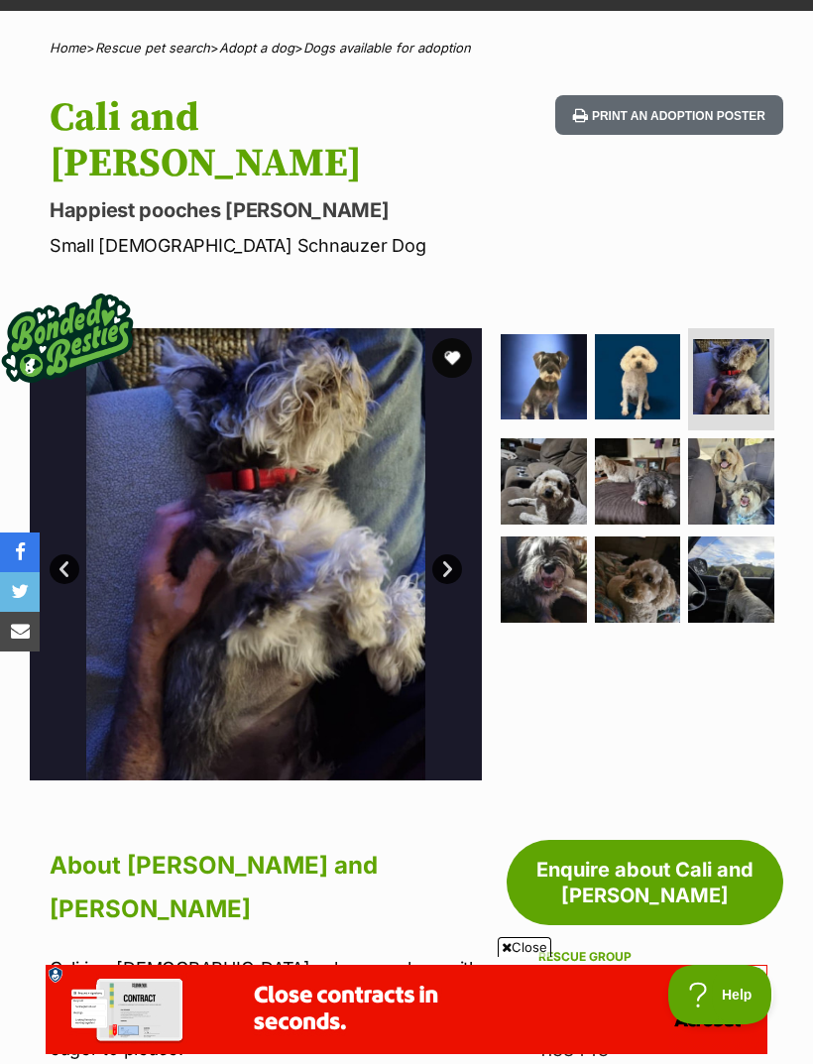
click at [744, 339] on img at bounding box center [731, 377] width 76 height 76
click at [546, 334] on img at bounding box center [544, 377] width 86 height 86
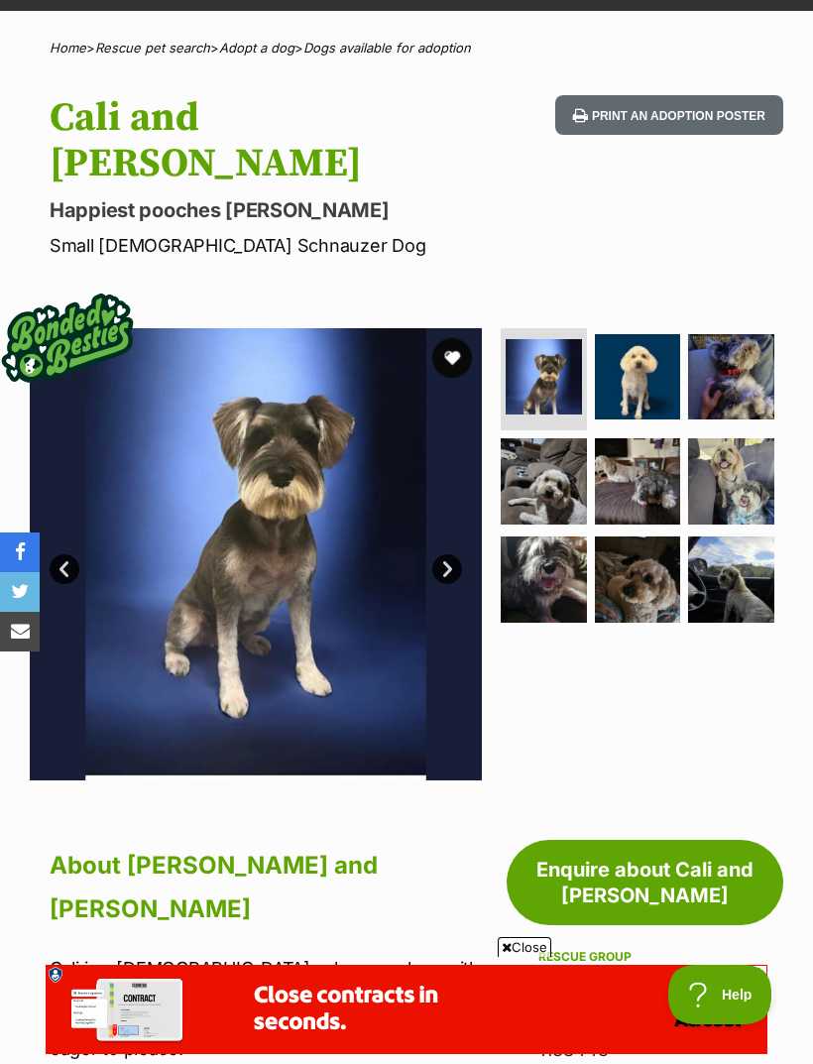
click at [552, 439] on img at bounding box center [544, 481] width 86 height 86
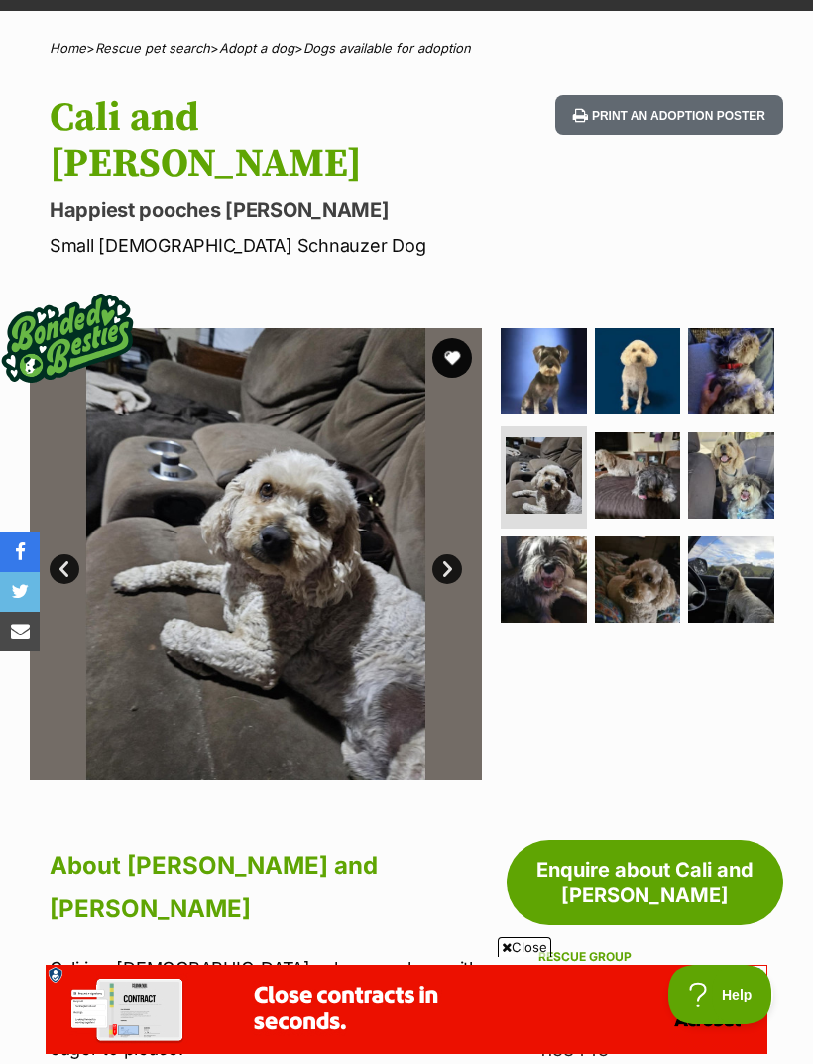
click at [655, 437] on img at bounding box center [638, 475] width 86 height 86
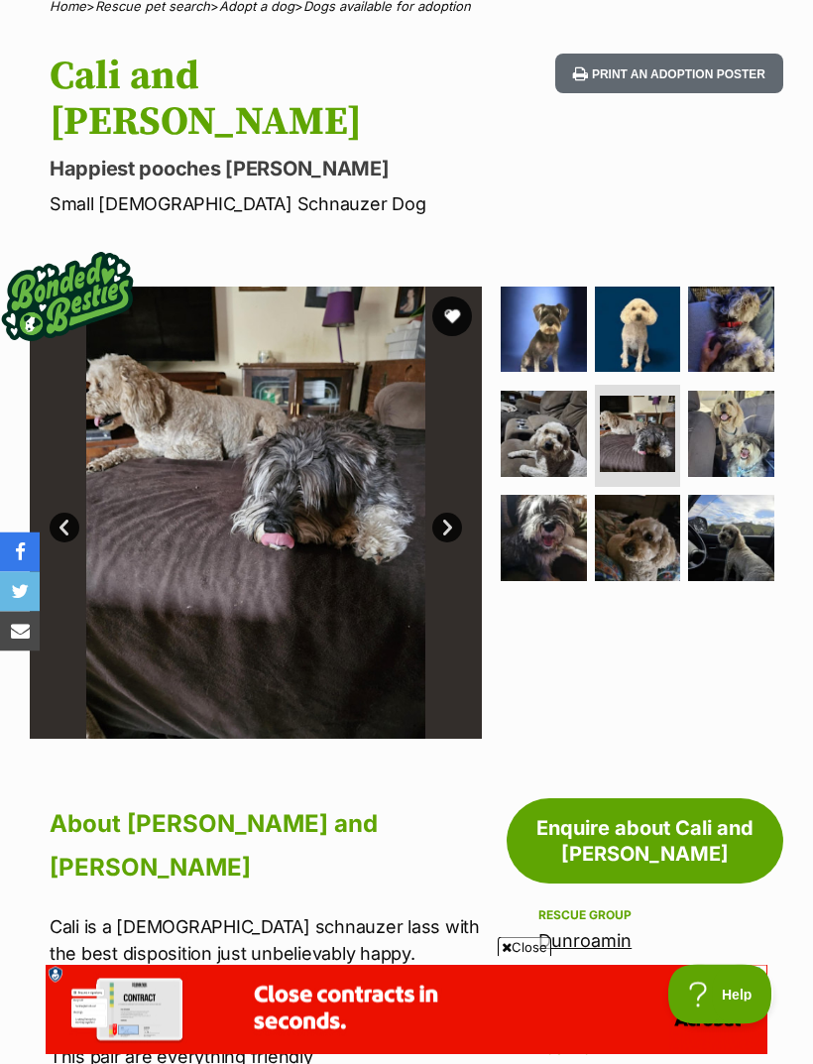
scroll to position [172, 0]
click at [749, 402] on img at bounding box center [731, 434] width 86 height 86
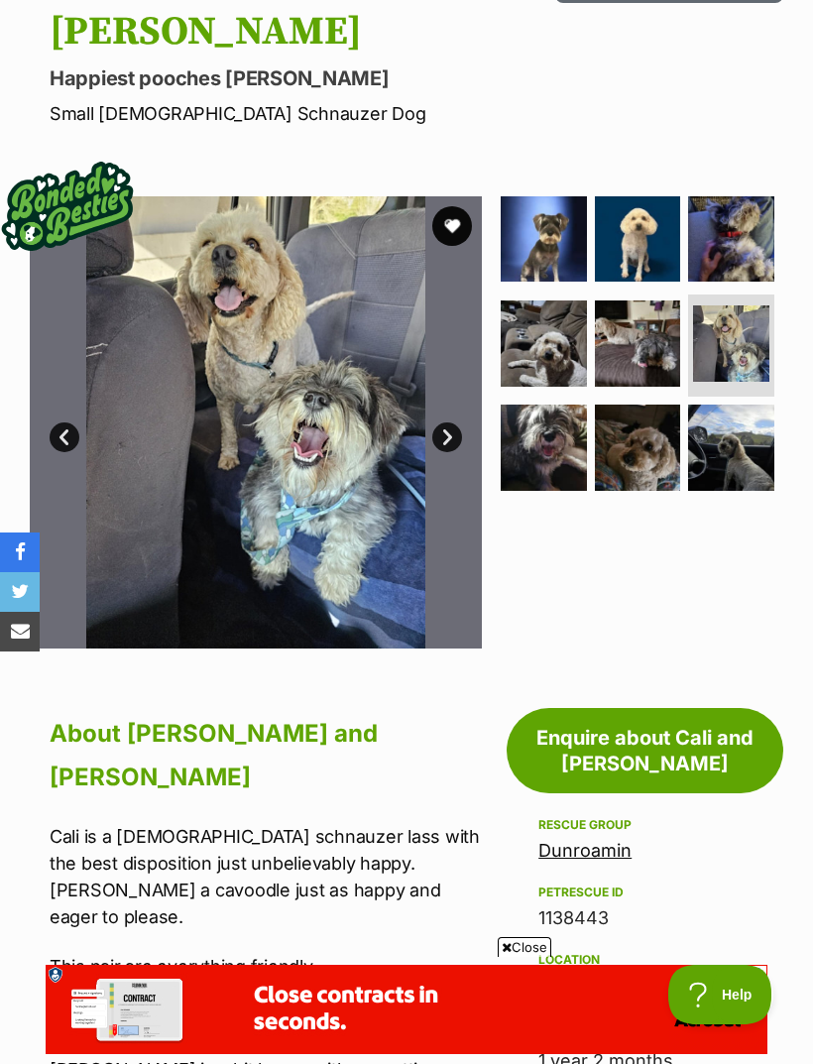
scroll to position [263, 0]
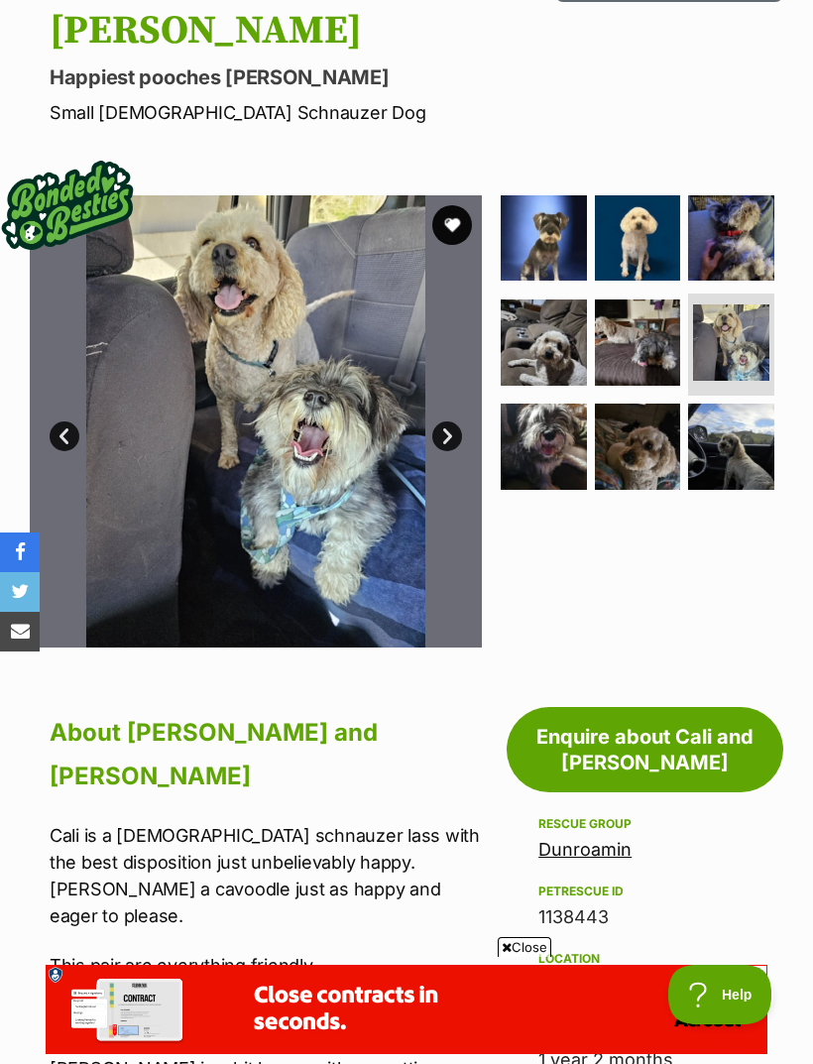
click at [567, 405] on img at bounding box center [544, 447] width 86 height 86
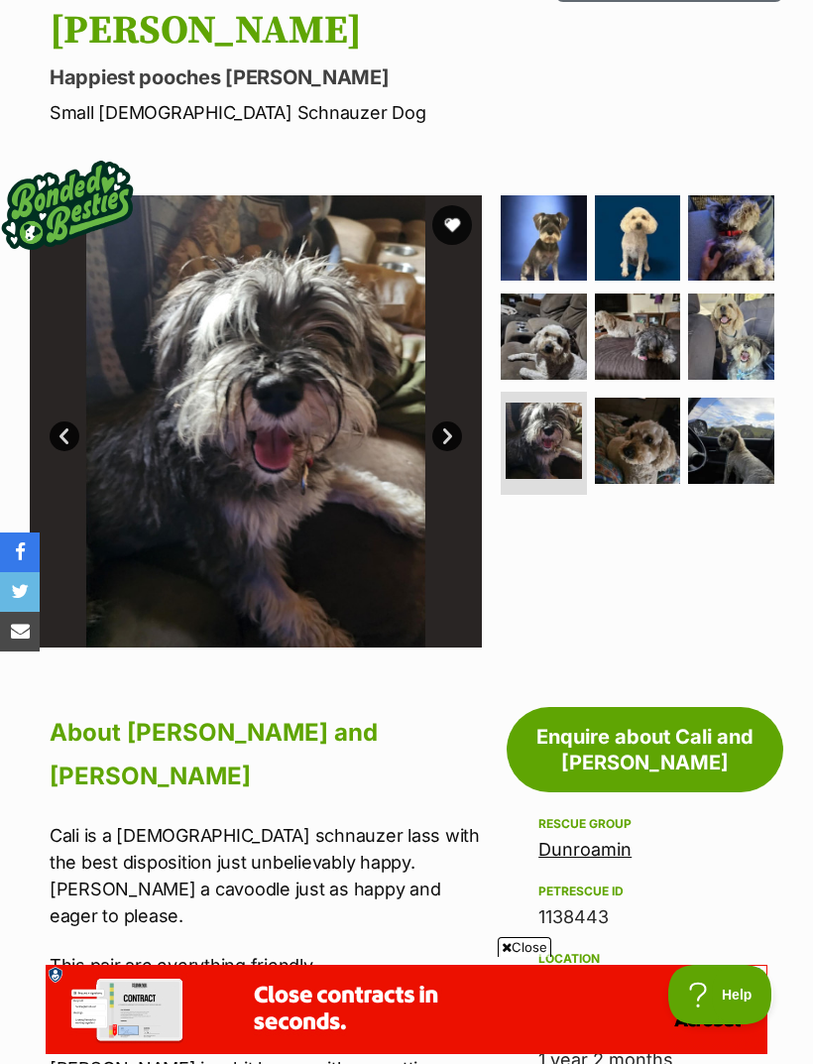
click at [630, 405] on img at bounding box center [638, 441] width 86 height 86
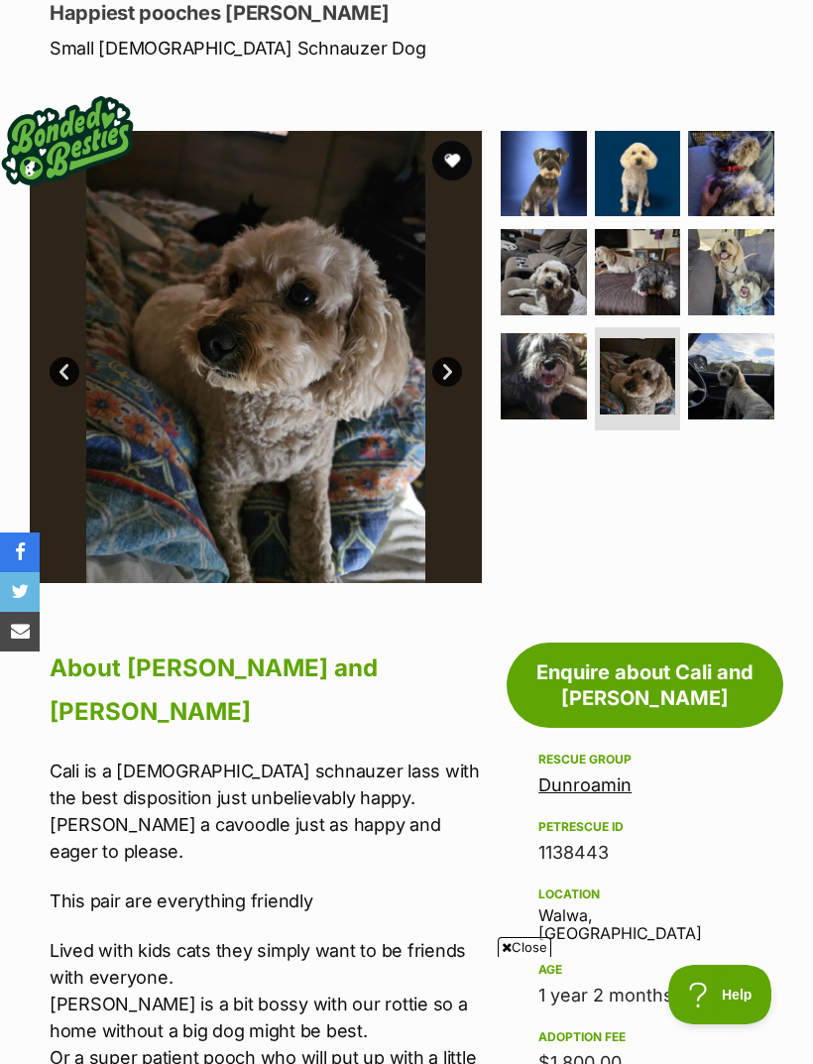
scroll to position [333, 0]
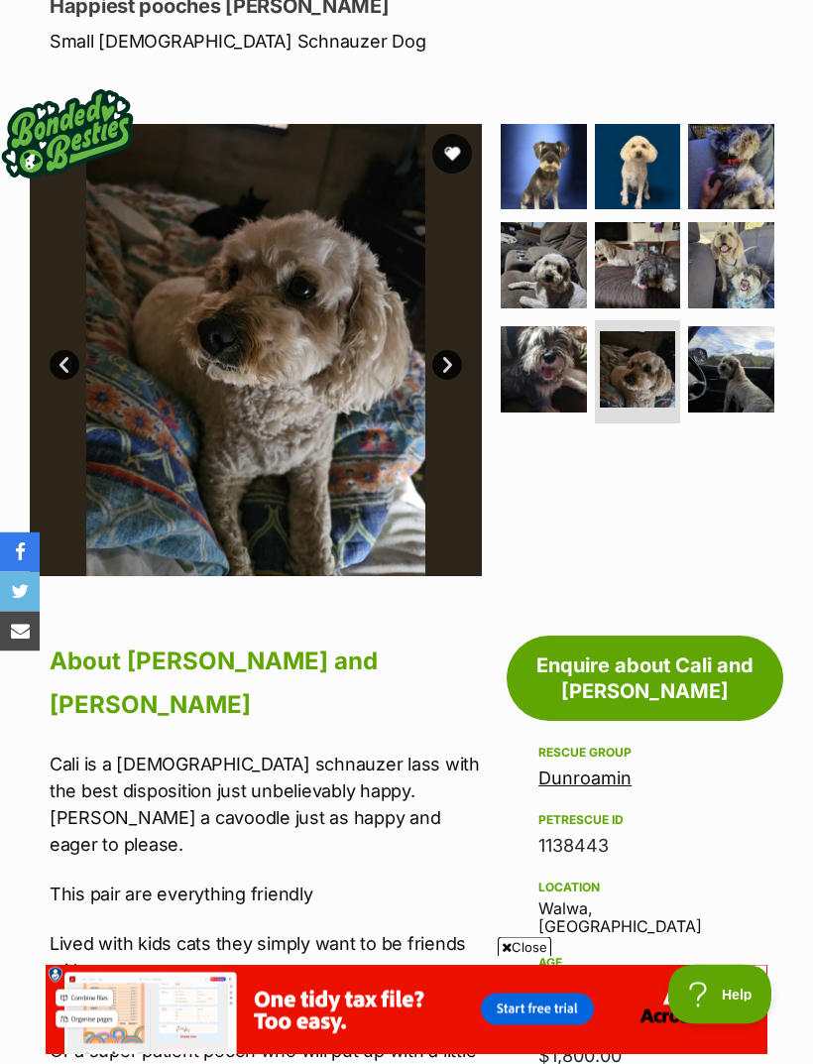
click at [731, 346] on img at bounding box center [731, 370] width 86 height 86
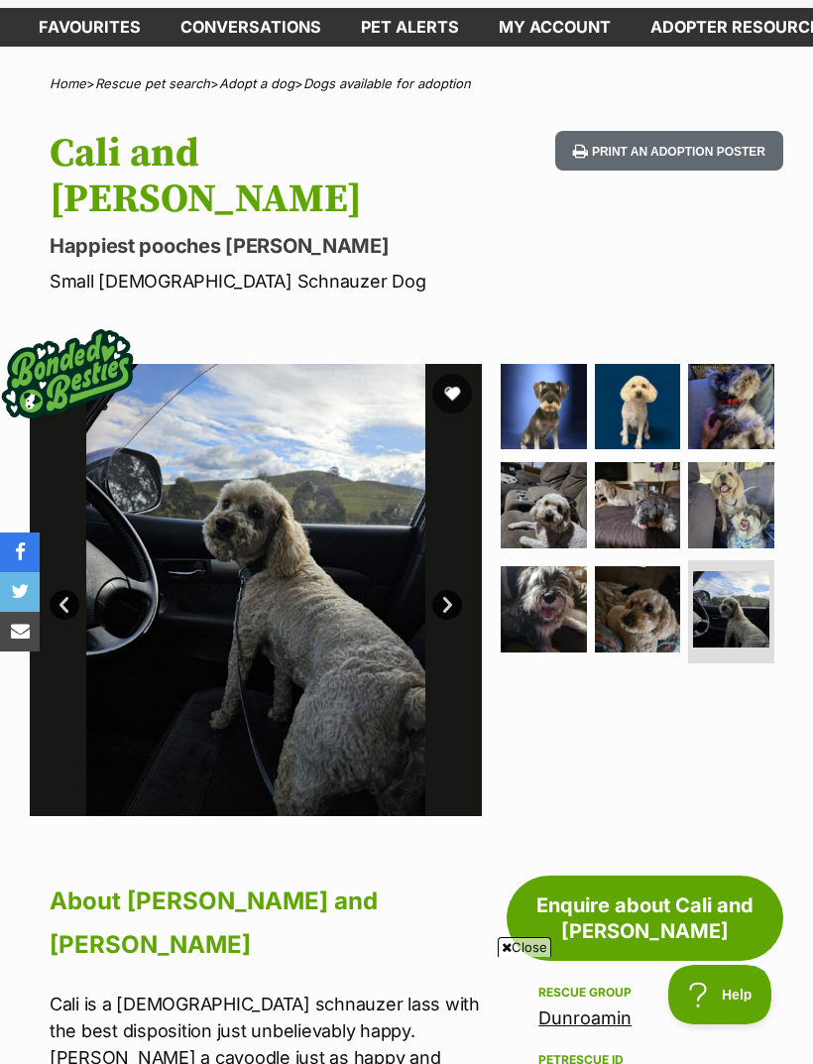
scroll to position [0, 0]
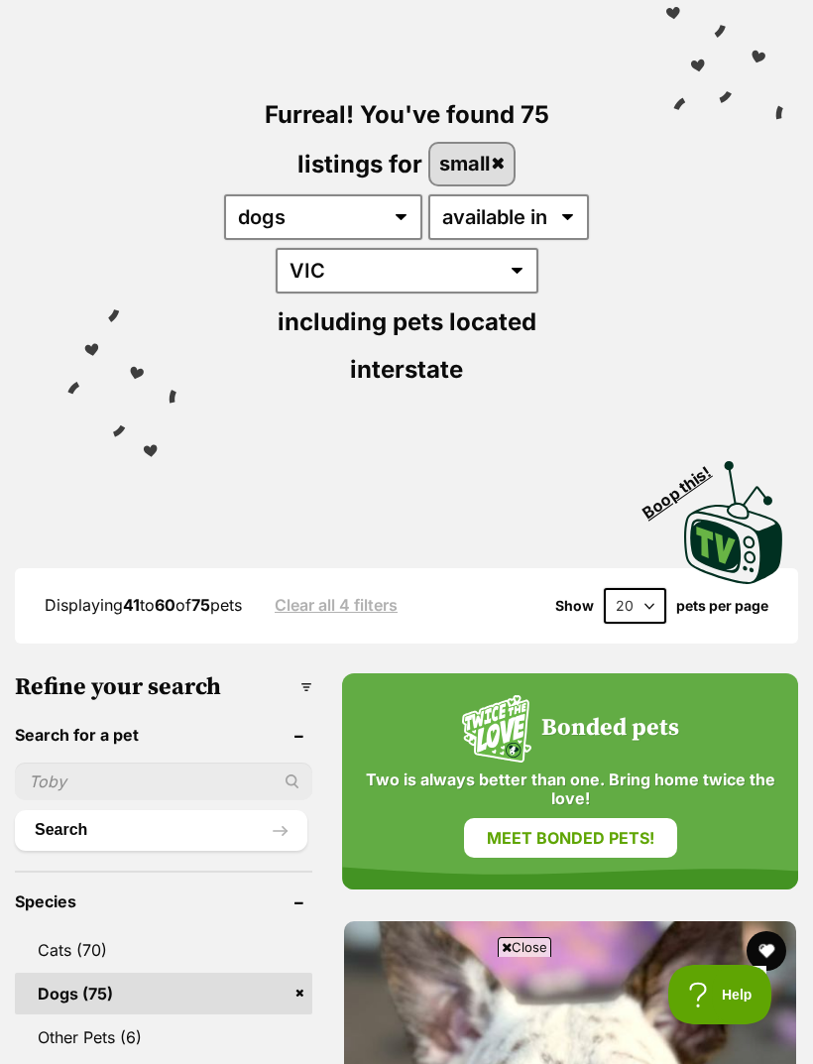
scroll to position [161, 0]
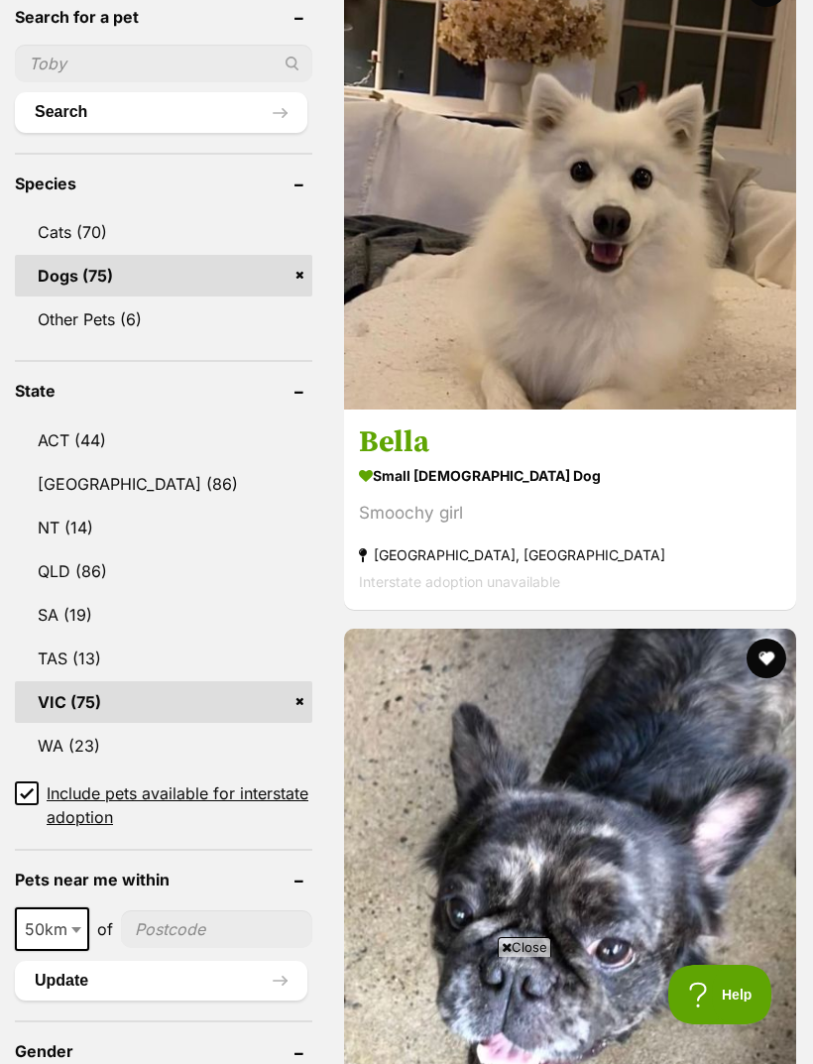
scroll to position [878, 0]
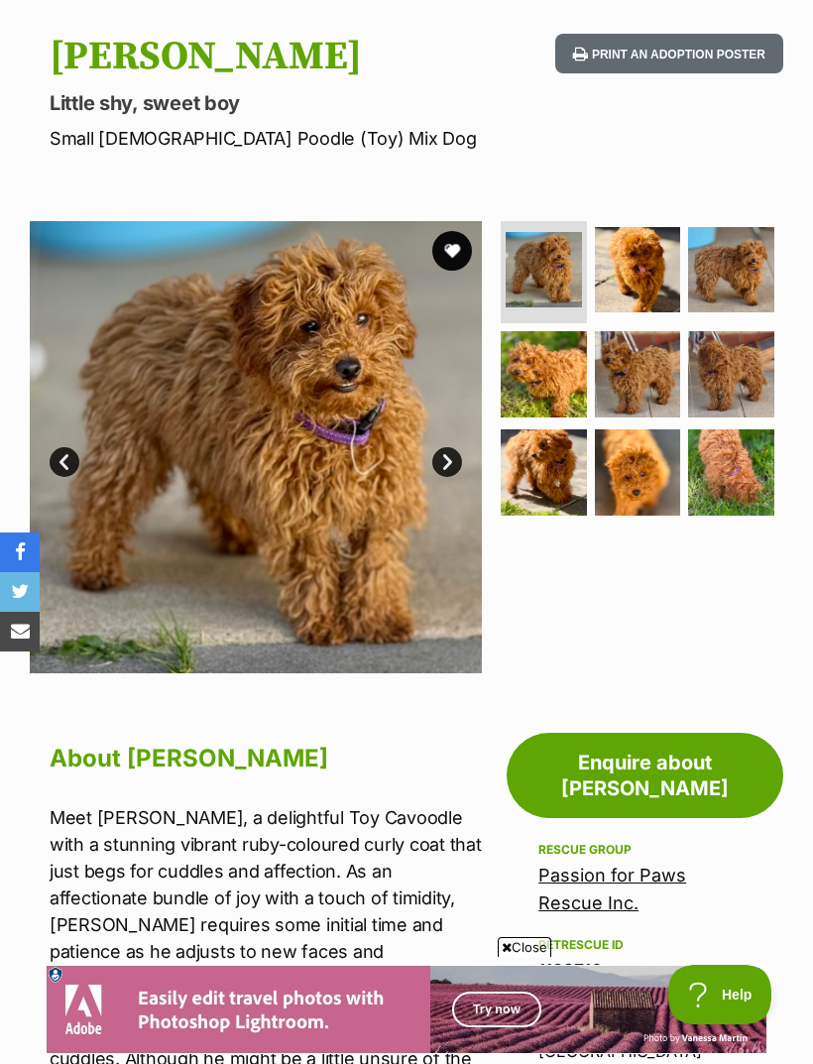
click at [651, 279] on img at bounding box center [638, 270] width 86 height 86
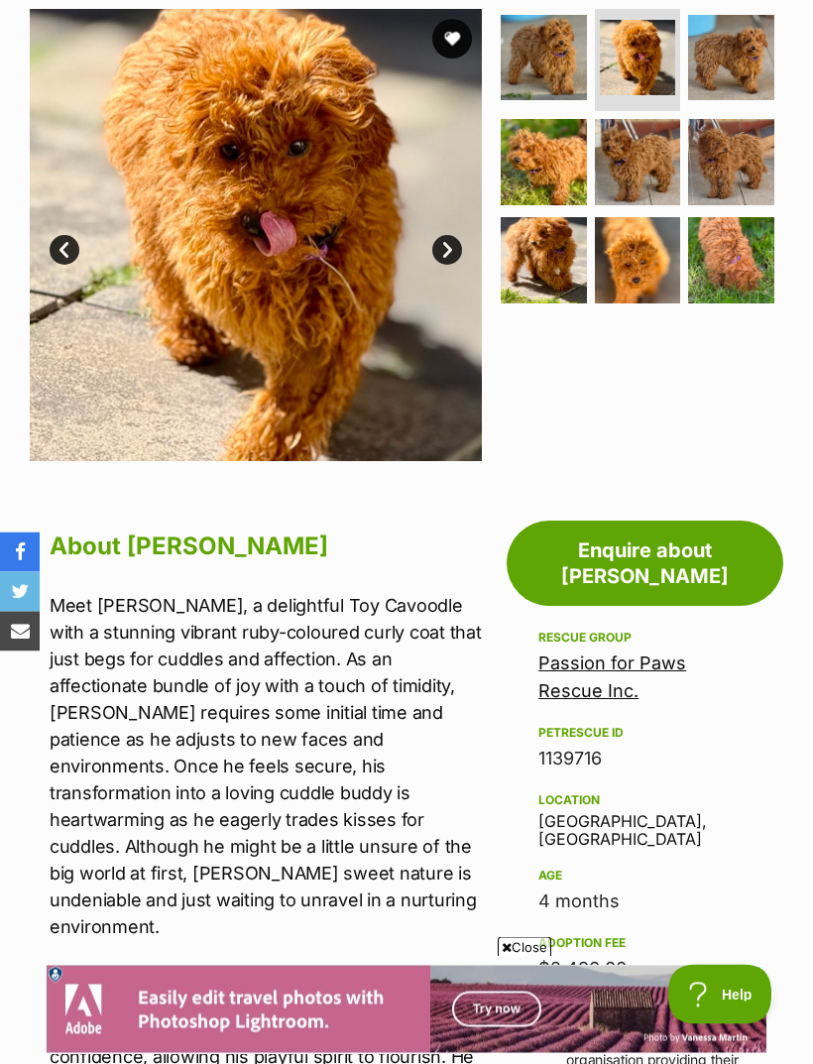
scroll to position [381, 0]
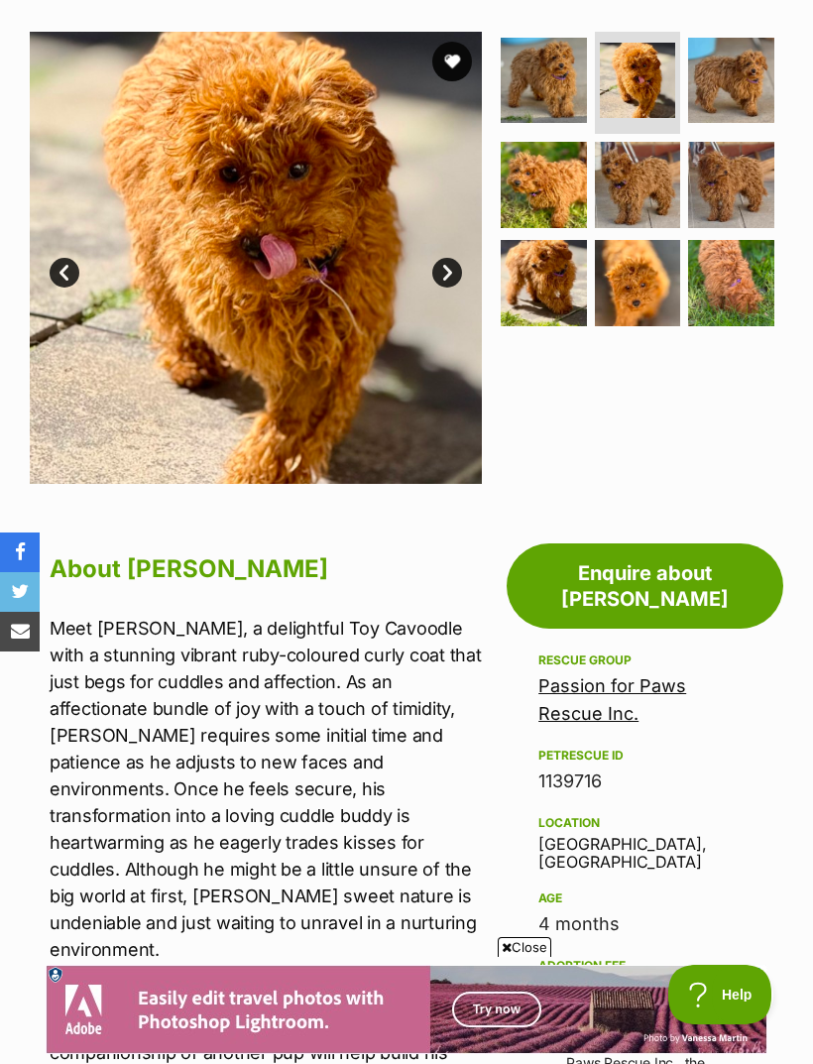
click at [661, 676] on link "Passion for Paws Rescue Inc." at bounding box center [613, 700] width 148 height 49
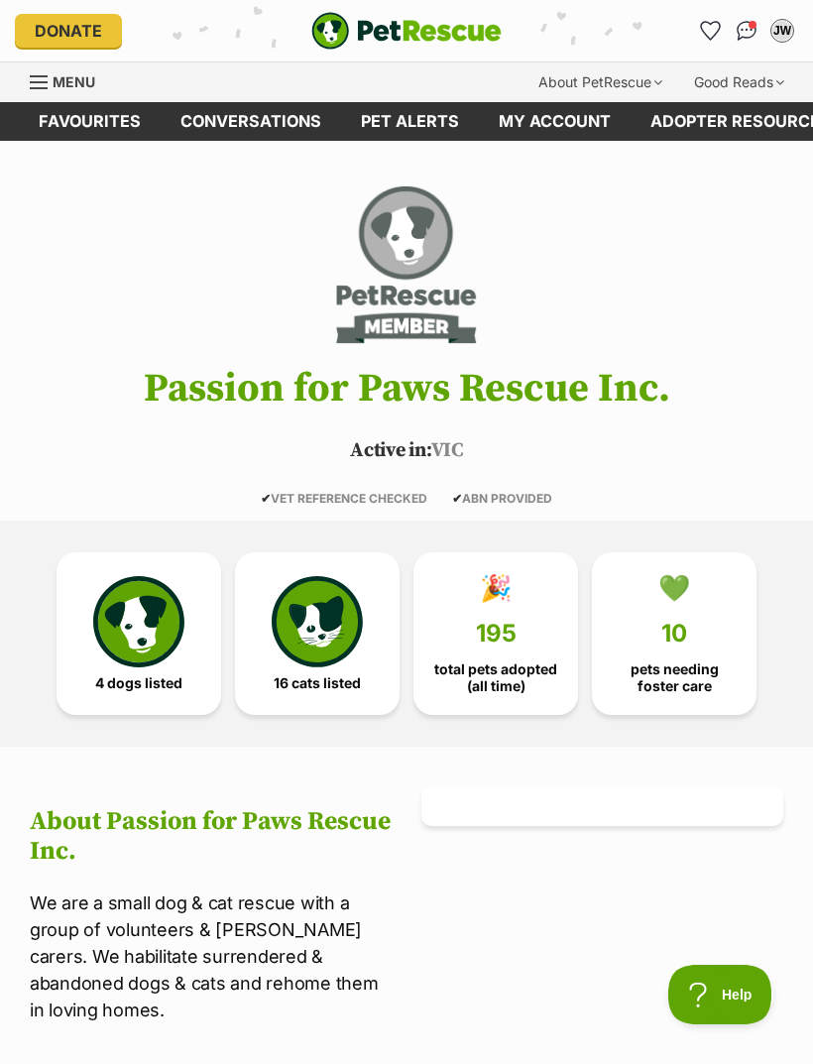
click at [319, 629] on img at bounding box center [317, 621] width 91 height 91
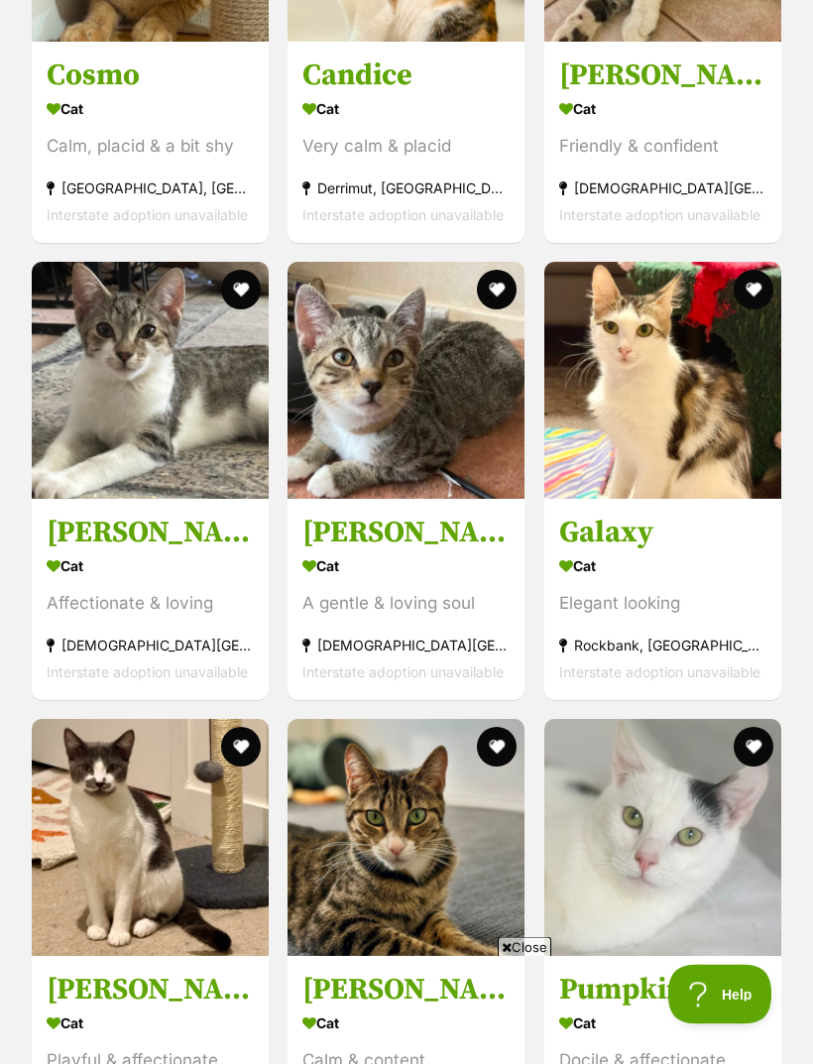
scroll to position [2498, 0]
